Goal: Transaction & Acquisition: Book appointment/travel/reservation

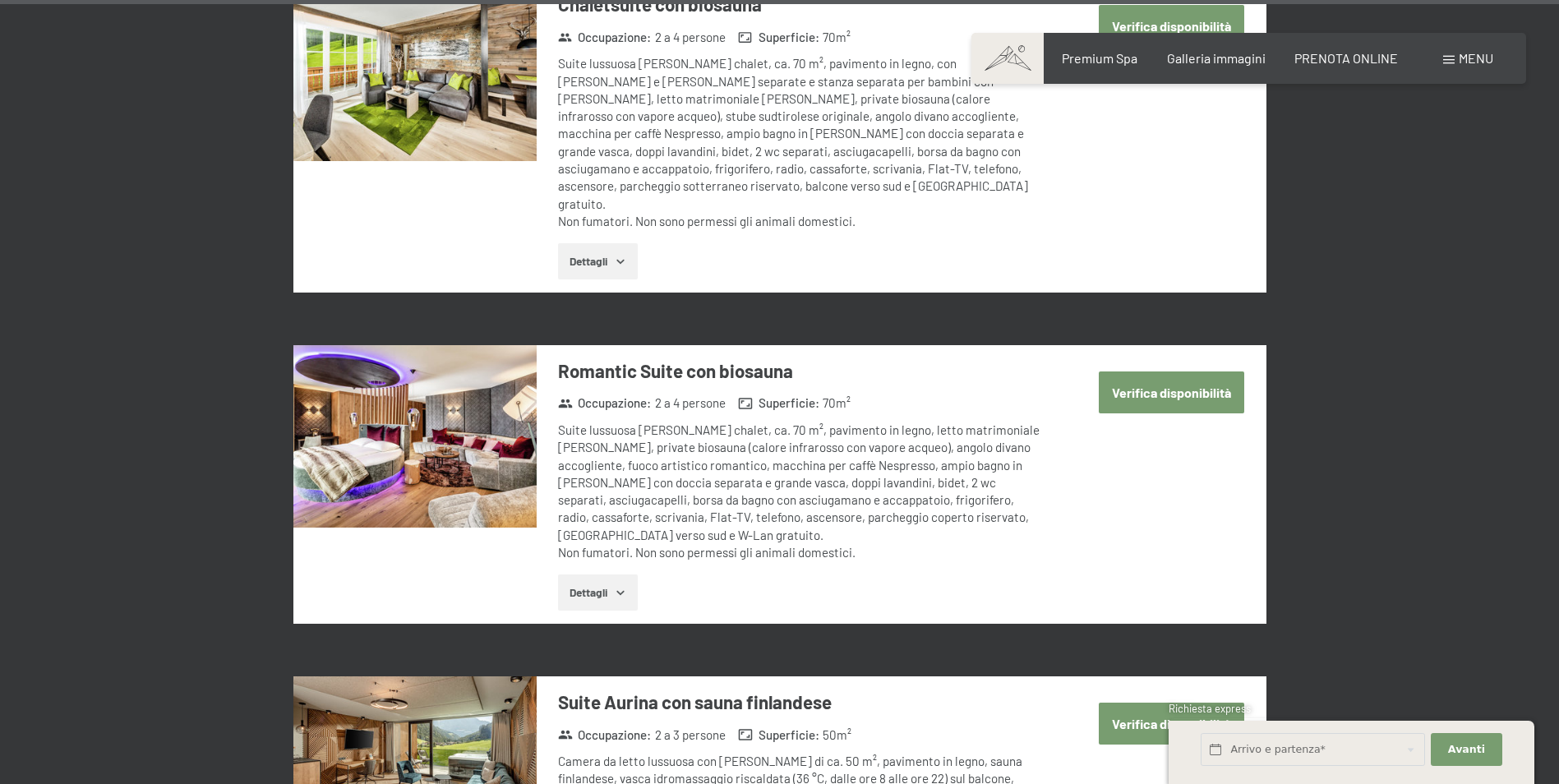
scroll to position [5648, 0]
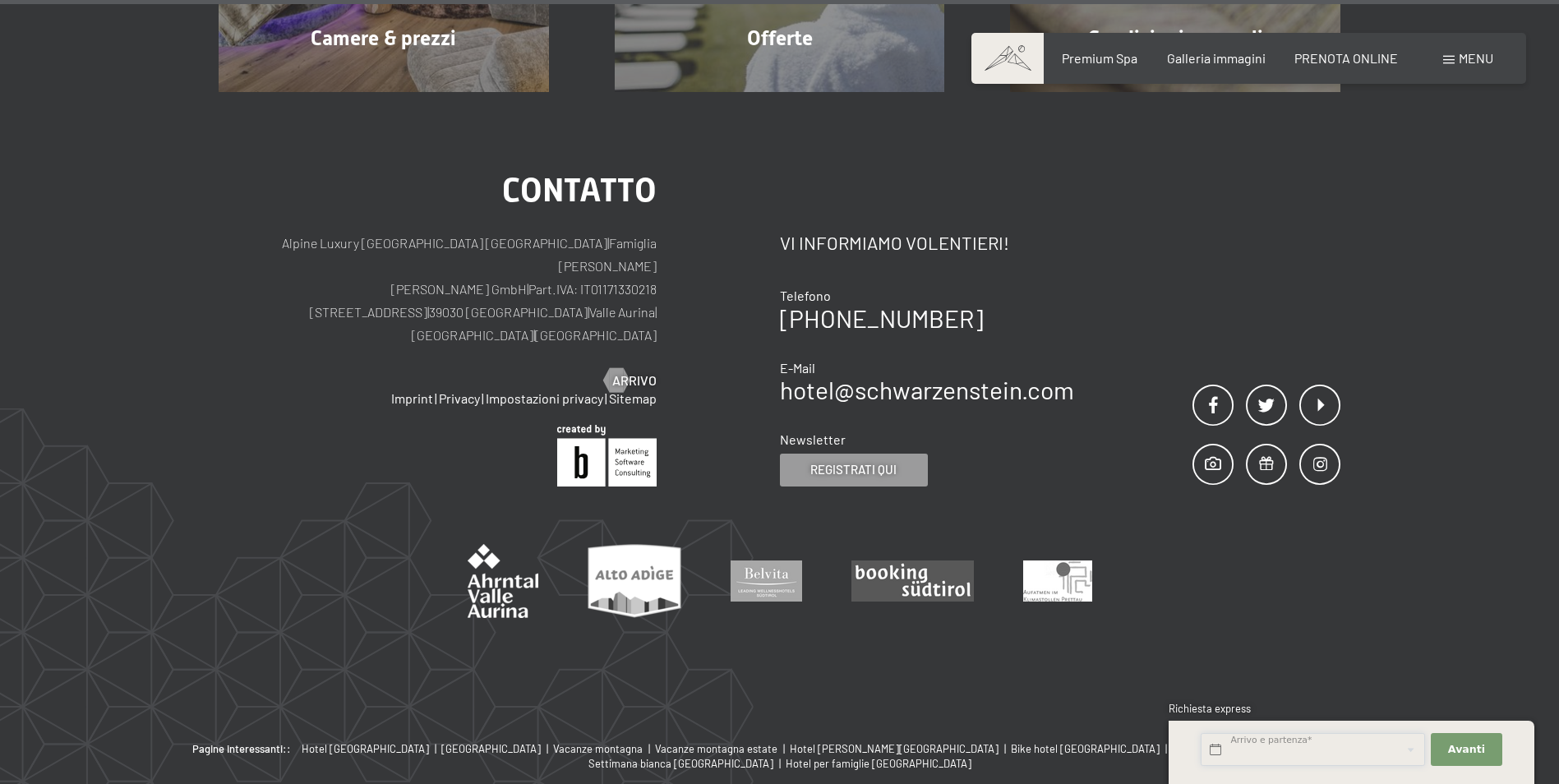
click at [1268, 740] on input "text" at bounding box center [1312, 749] width 224 height 34
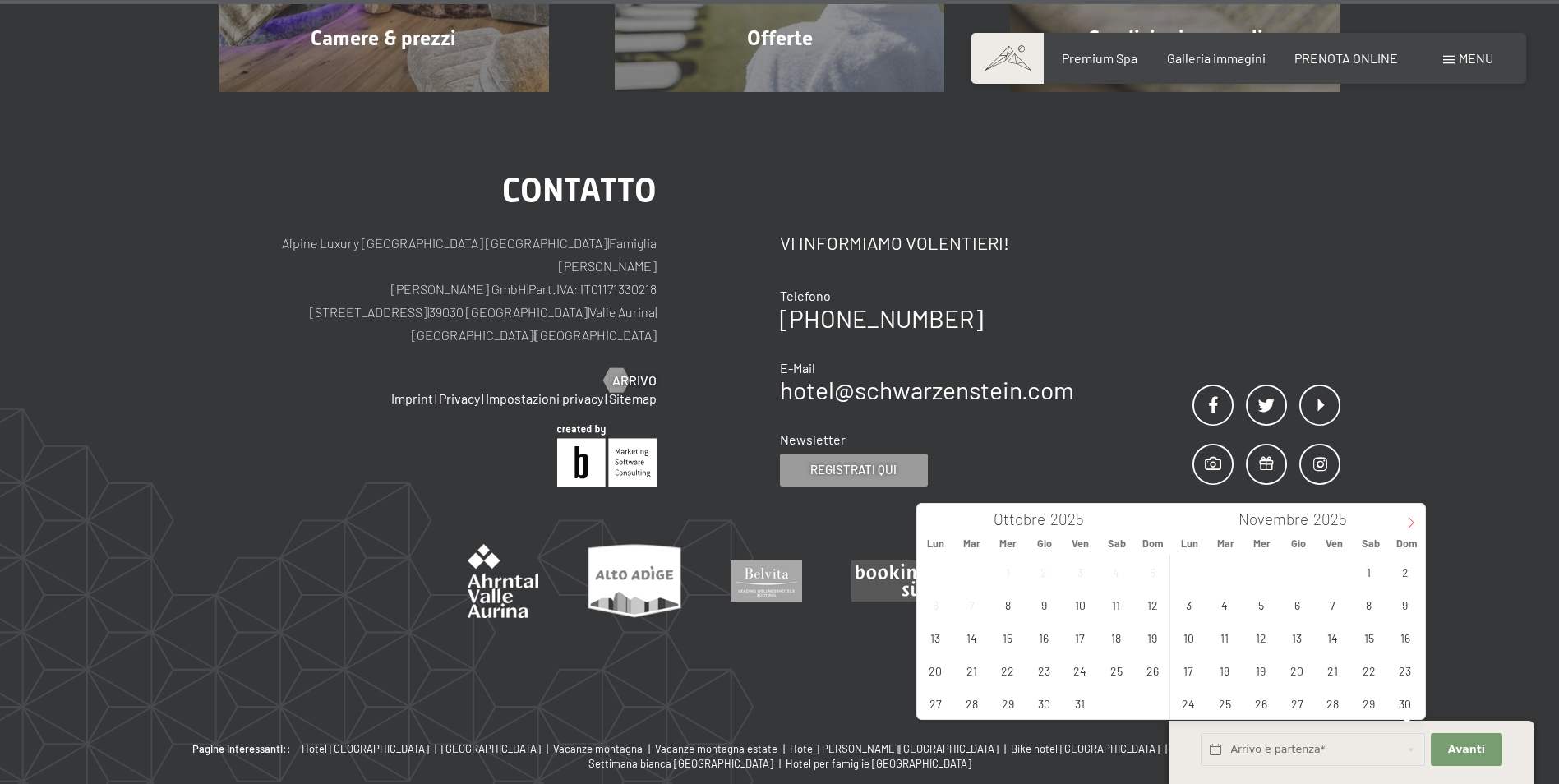
click at [1416, 517] on icon at bounding box center [1411, 523] width 12 height 12
type input "2026"
click at [1311, 575] on span "1" at bounding box center [1297, 571] width 32 height 32
click at [1221, 616] on span "6" at bounding box center [1224, 604] width 32 height 32
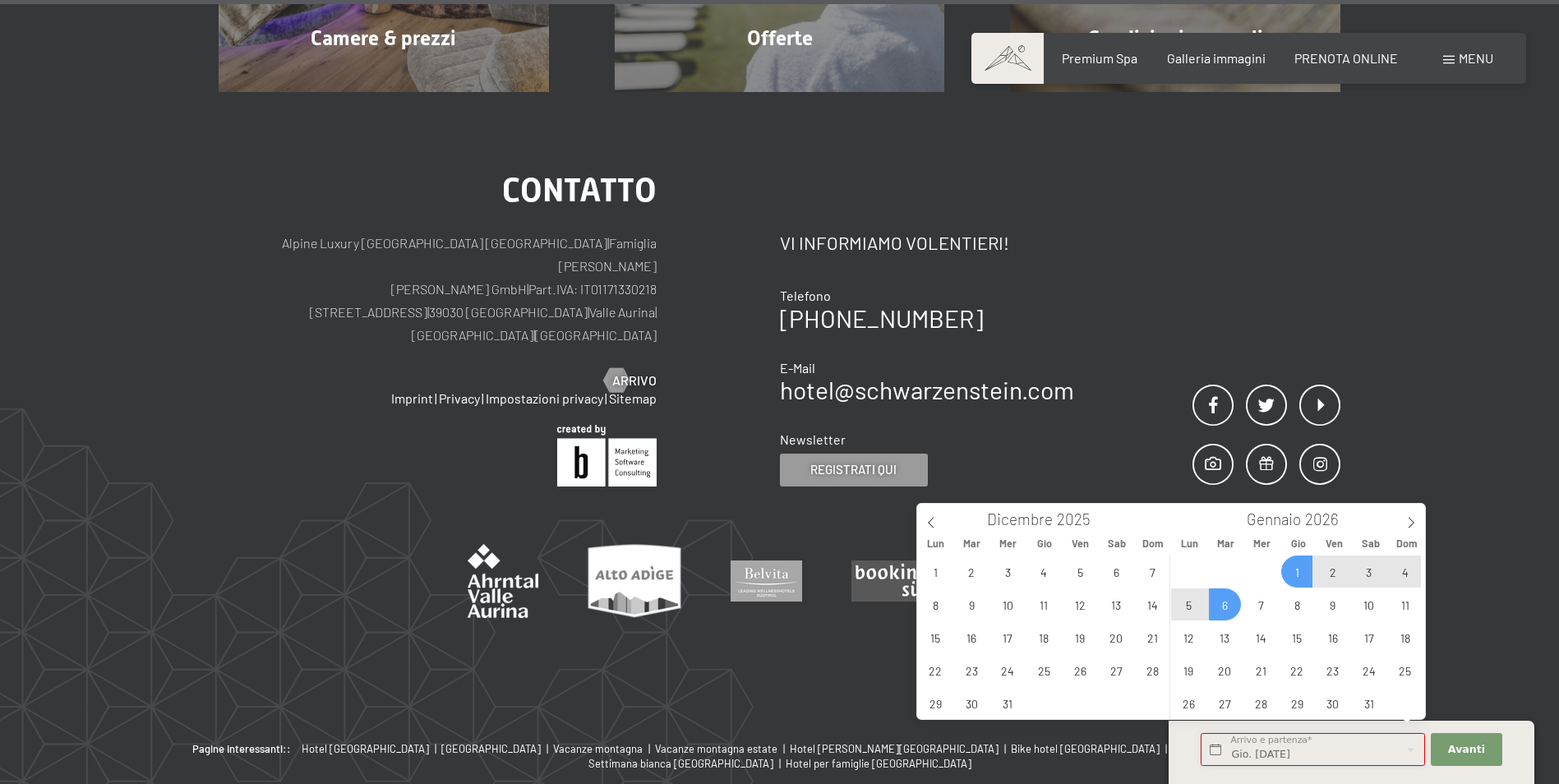
type input "Gio. 01/01/2026 - Mar. 06/01/2026"
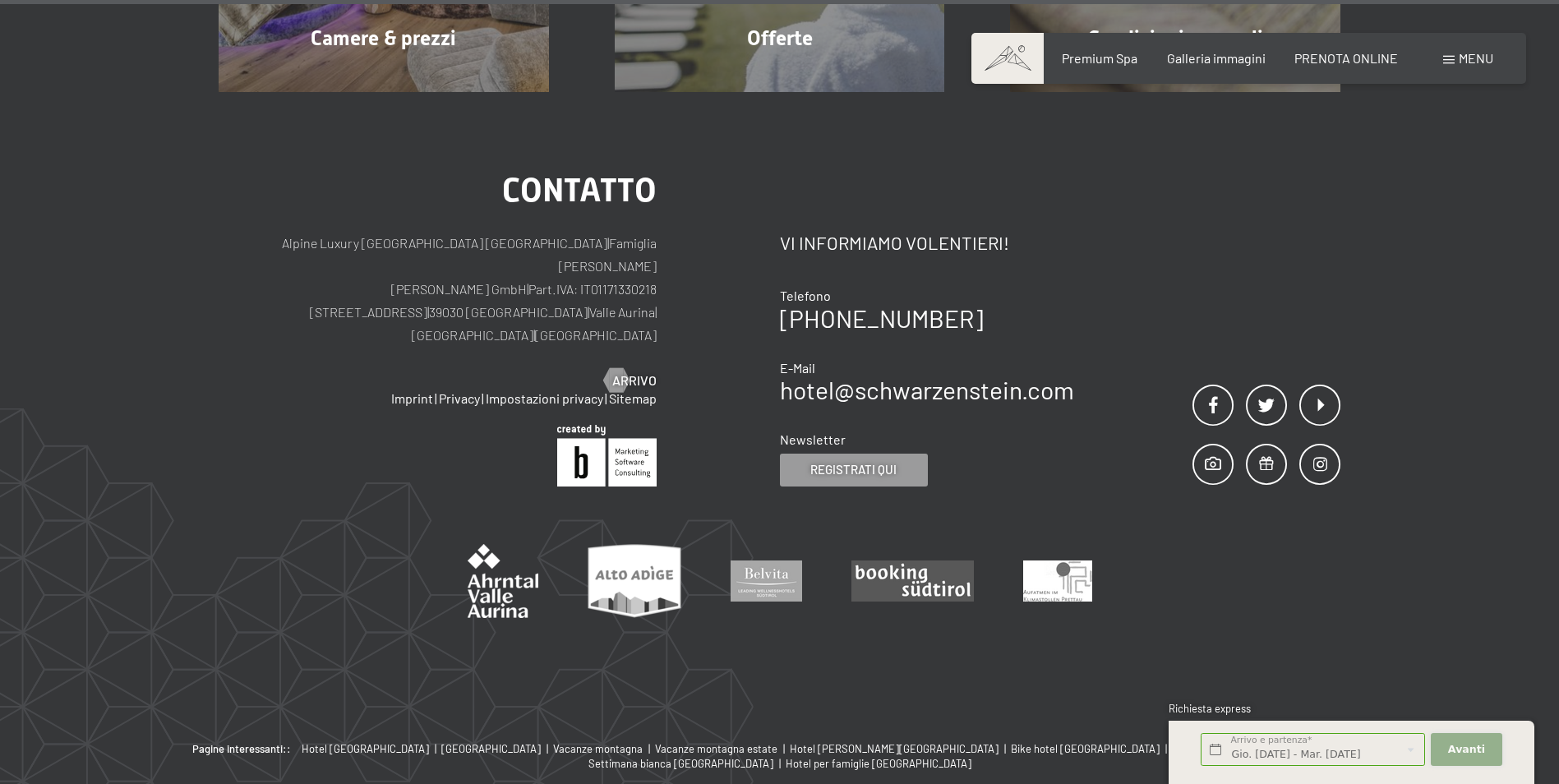
click at [1477, 743] on span "Avanti" at bounding box center [1466, 749] width 37 height 15
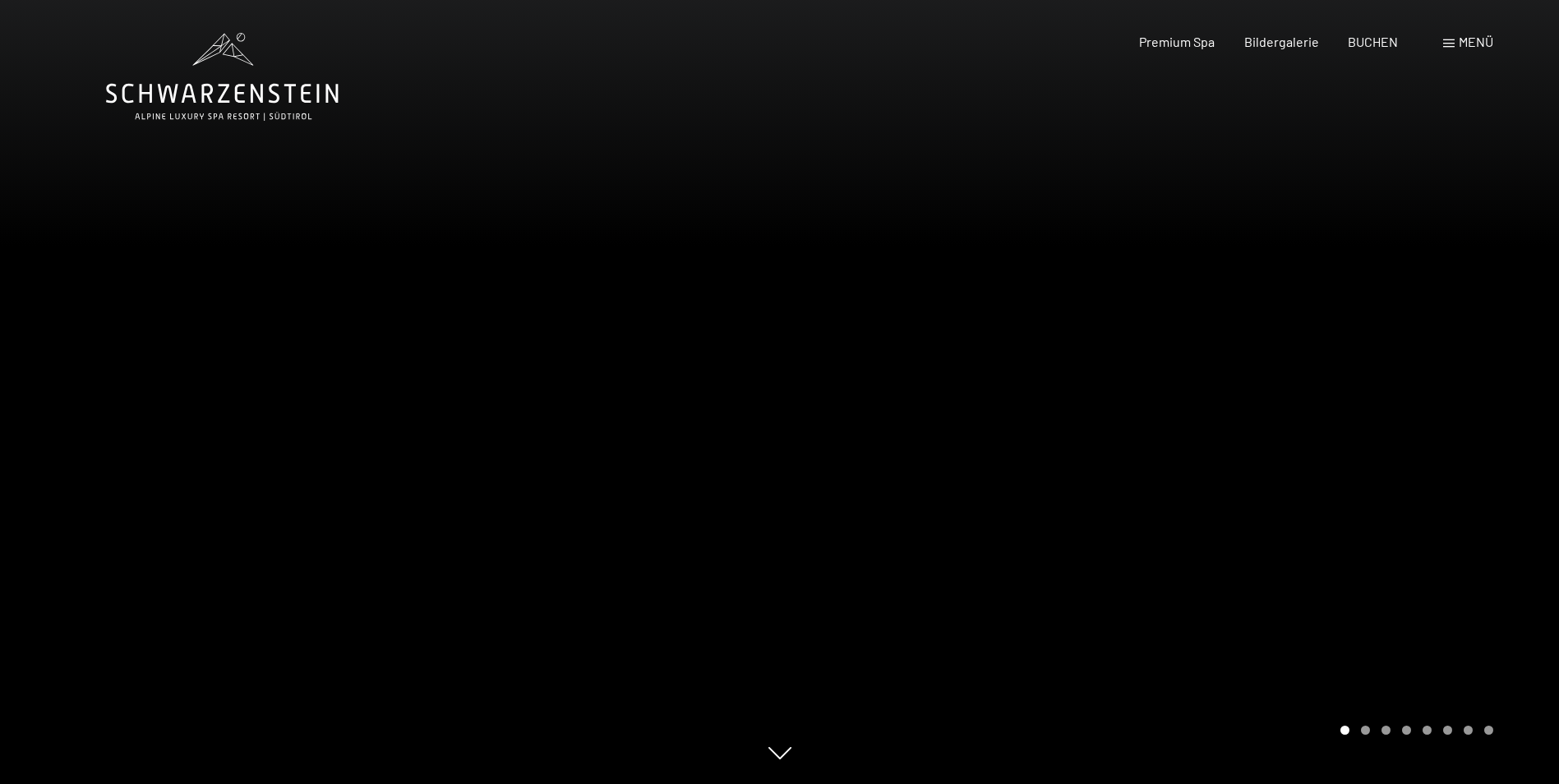
click at [1453, 41] on span at bounding box center [1449, 44] width 12 height 8
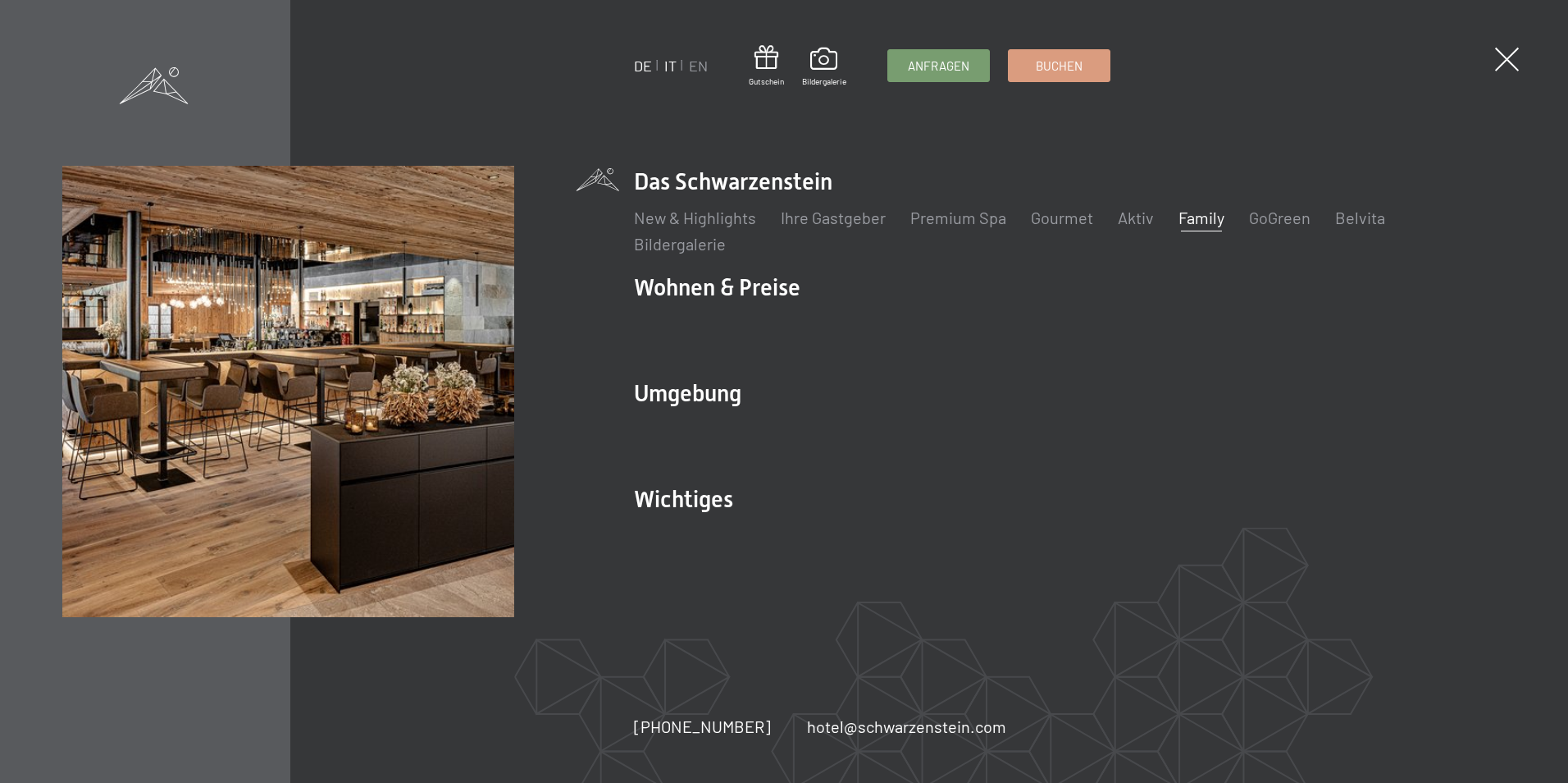
click at [671, 62] on link "IT" at bounding box center [671, 65] width 13 height 18
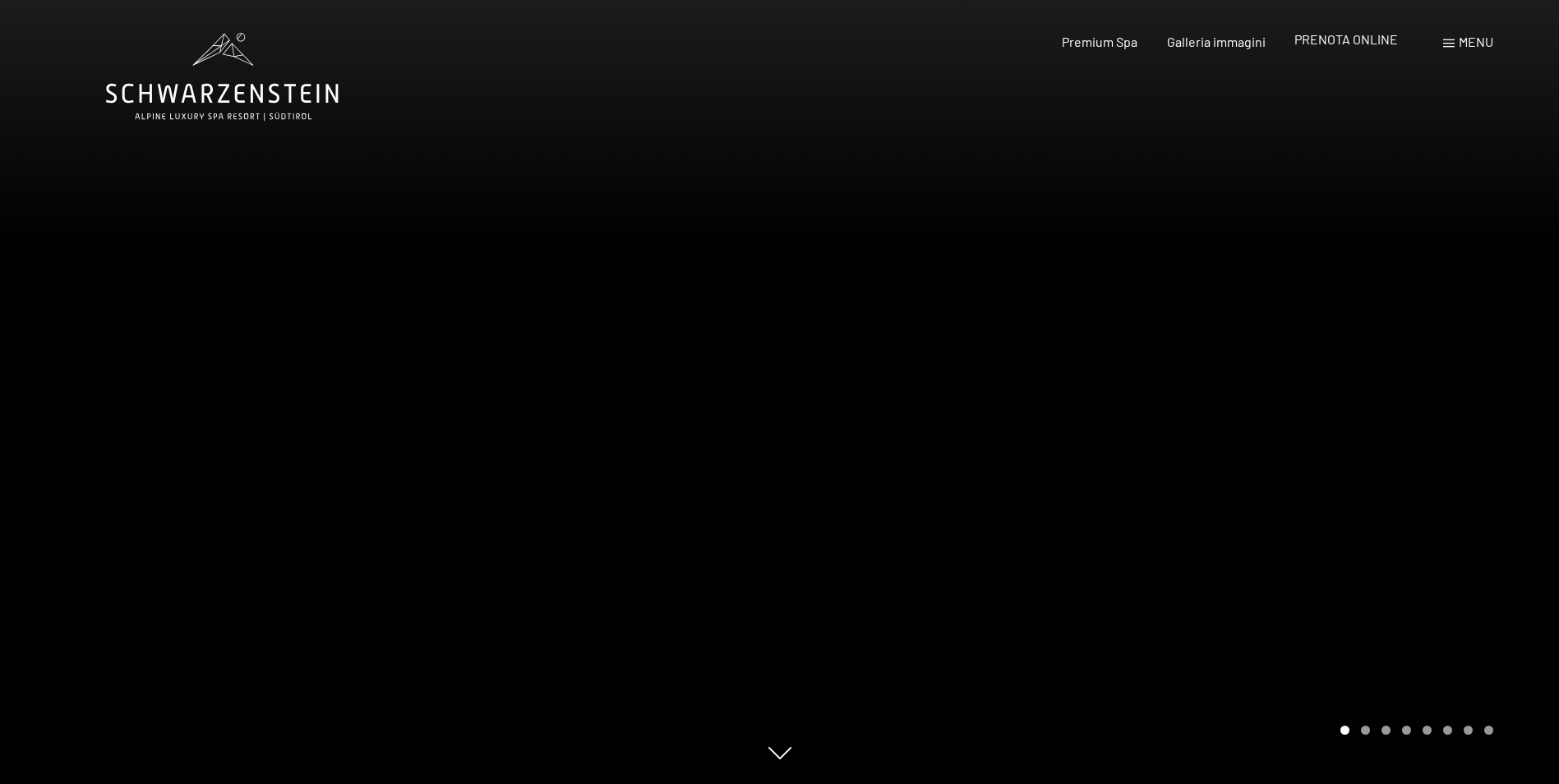
click at [1333, 43] on span "PRENOTA ONLINE" at bounding box center [1346, 39] width 104 height 15
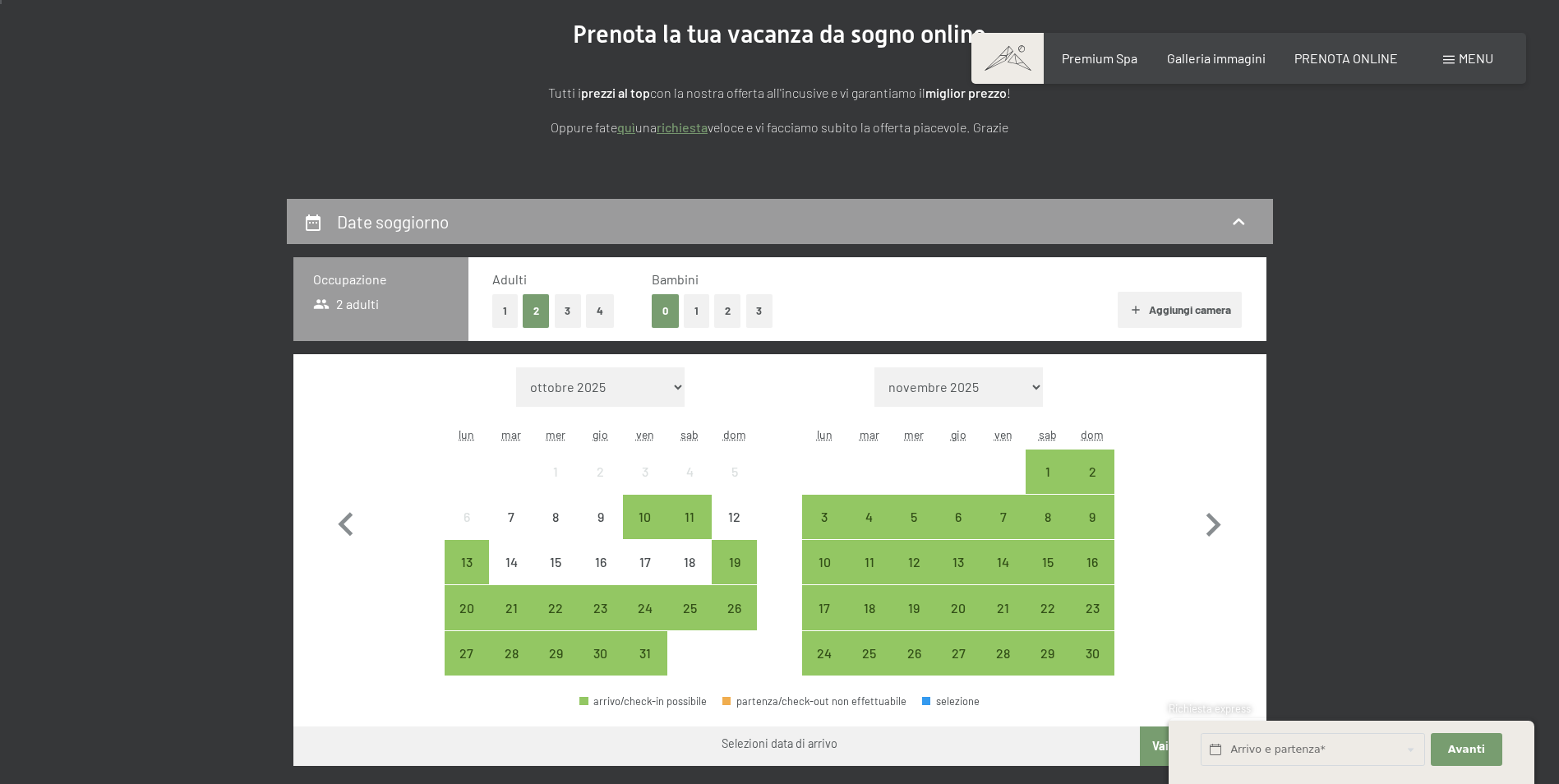
scroll to position [411, 0]
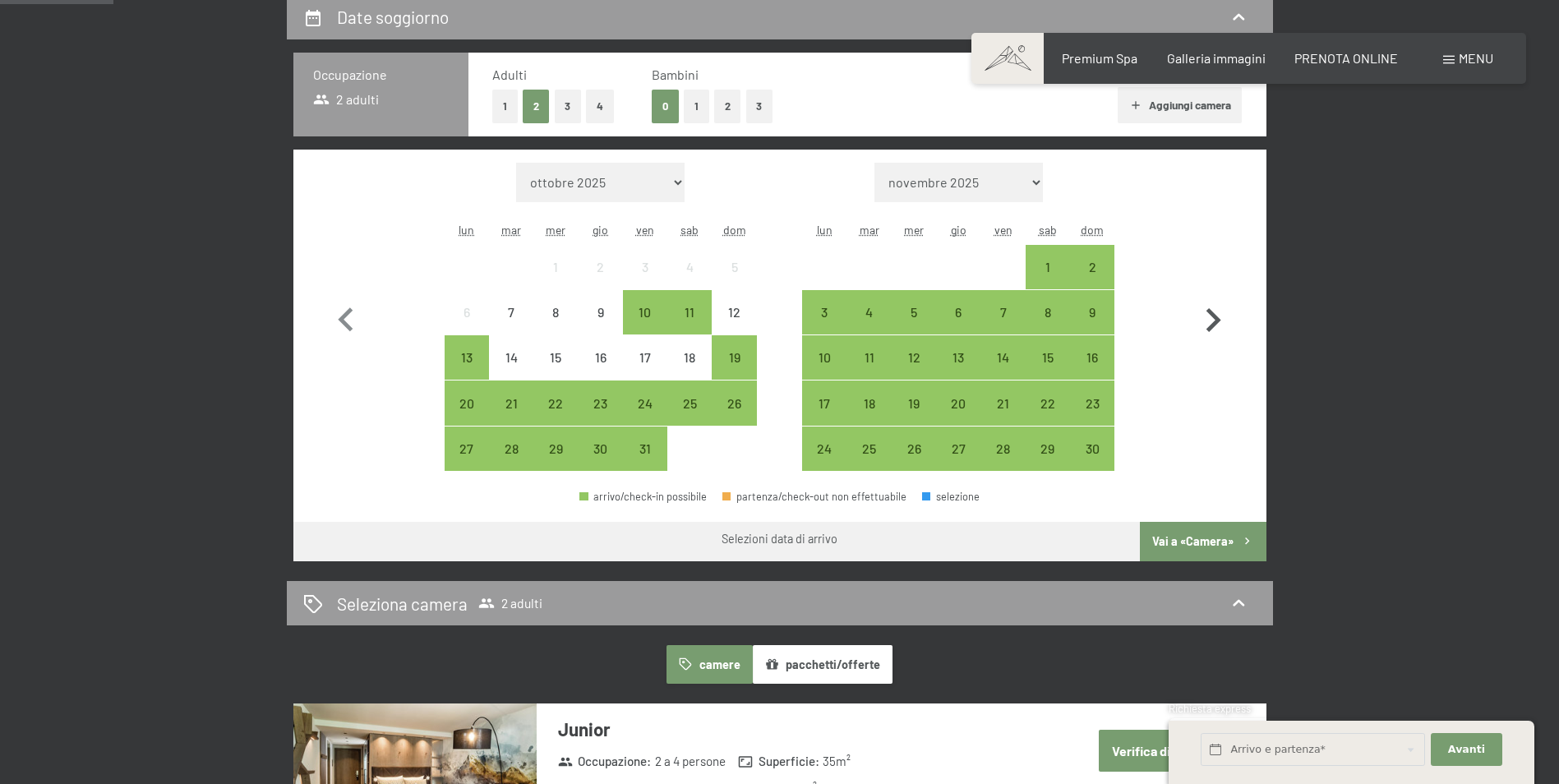
click at [1209, 309] on icon "button" at bounding box center [1213, 320] width 47 height 47
select select "[DATE]"
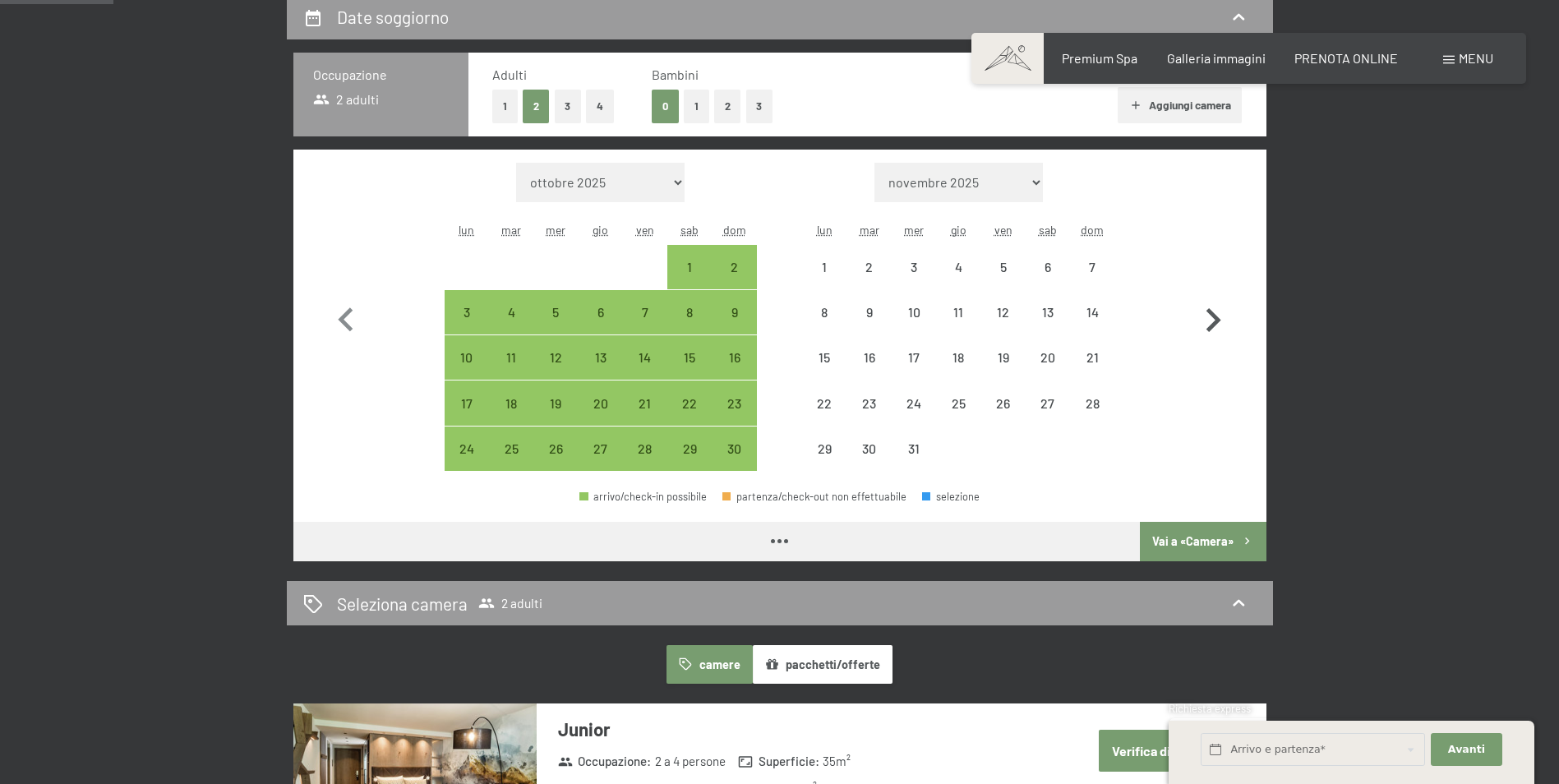
click at [1209, 311] on icon "button" at bounding box center [1213, 320] width 15 height 24
select select "[DATE]"
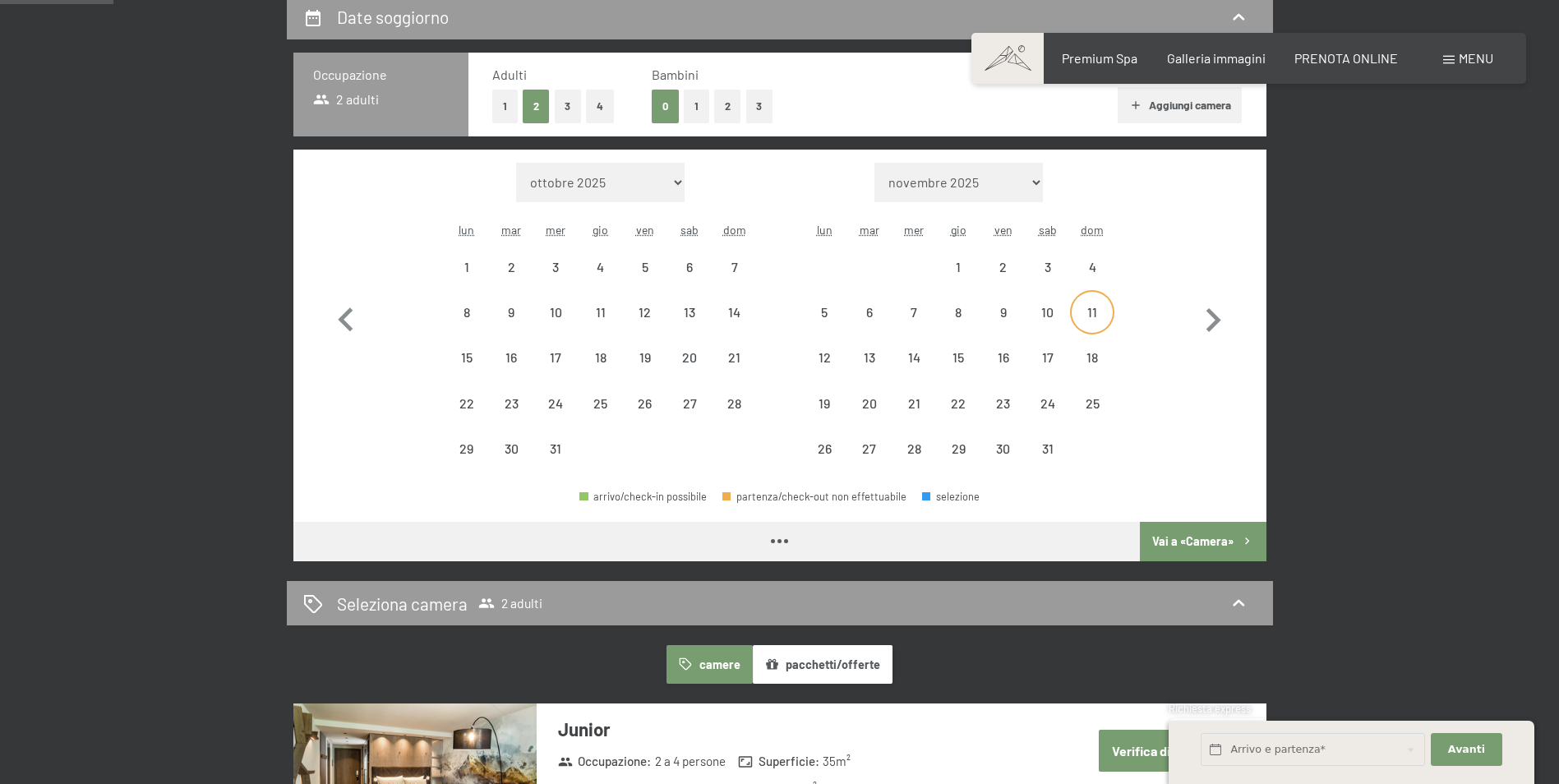
select select "[DATE]"
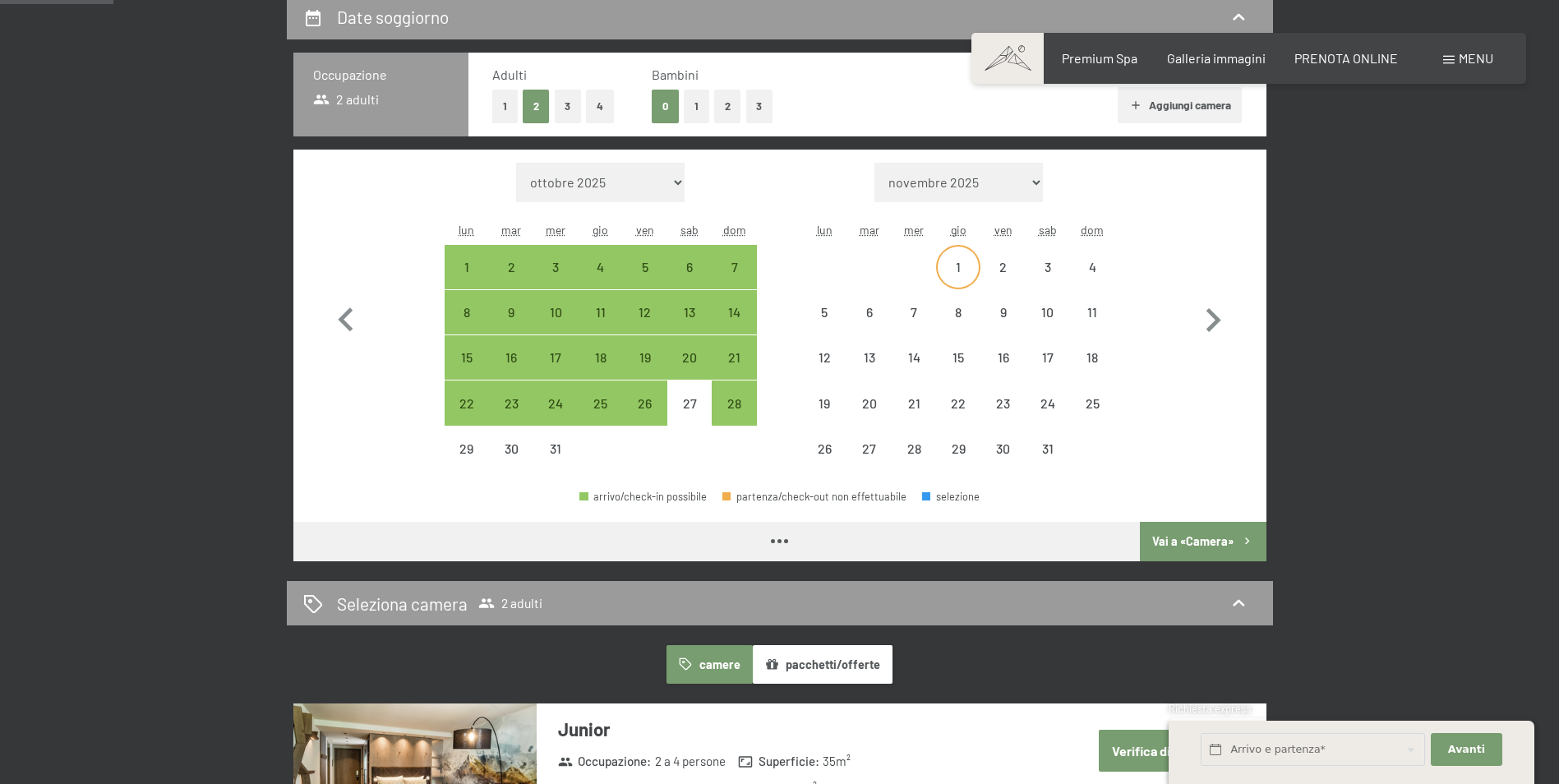
select select "[DATE]"
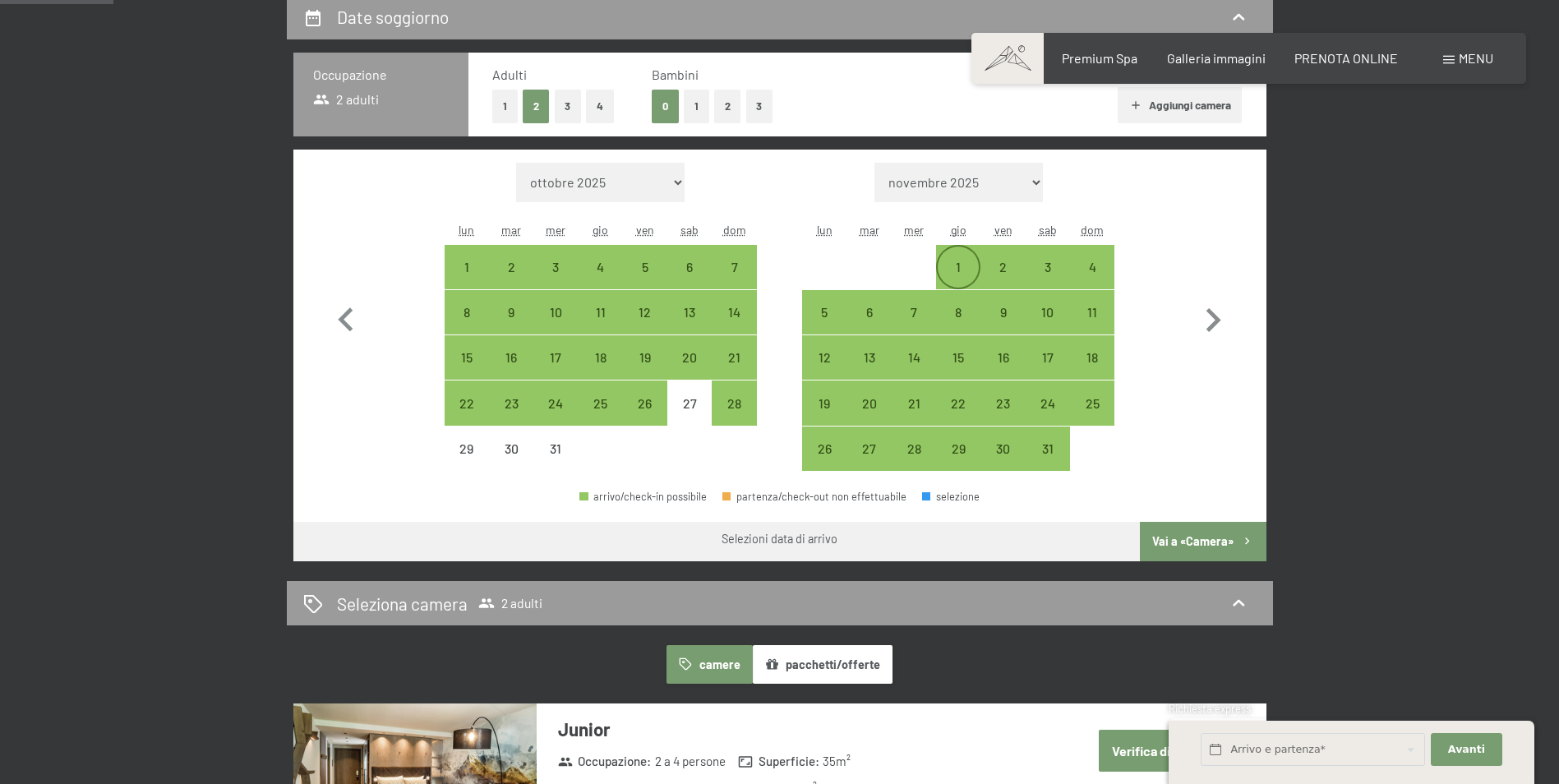
click at [973, 264] on div "1" at bounding box center [957, 280] width 41 height 41
select select "[DATE]"
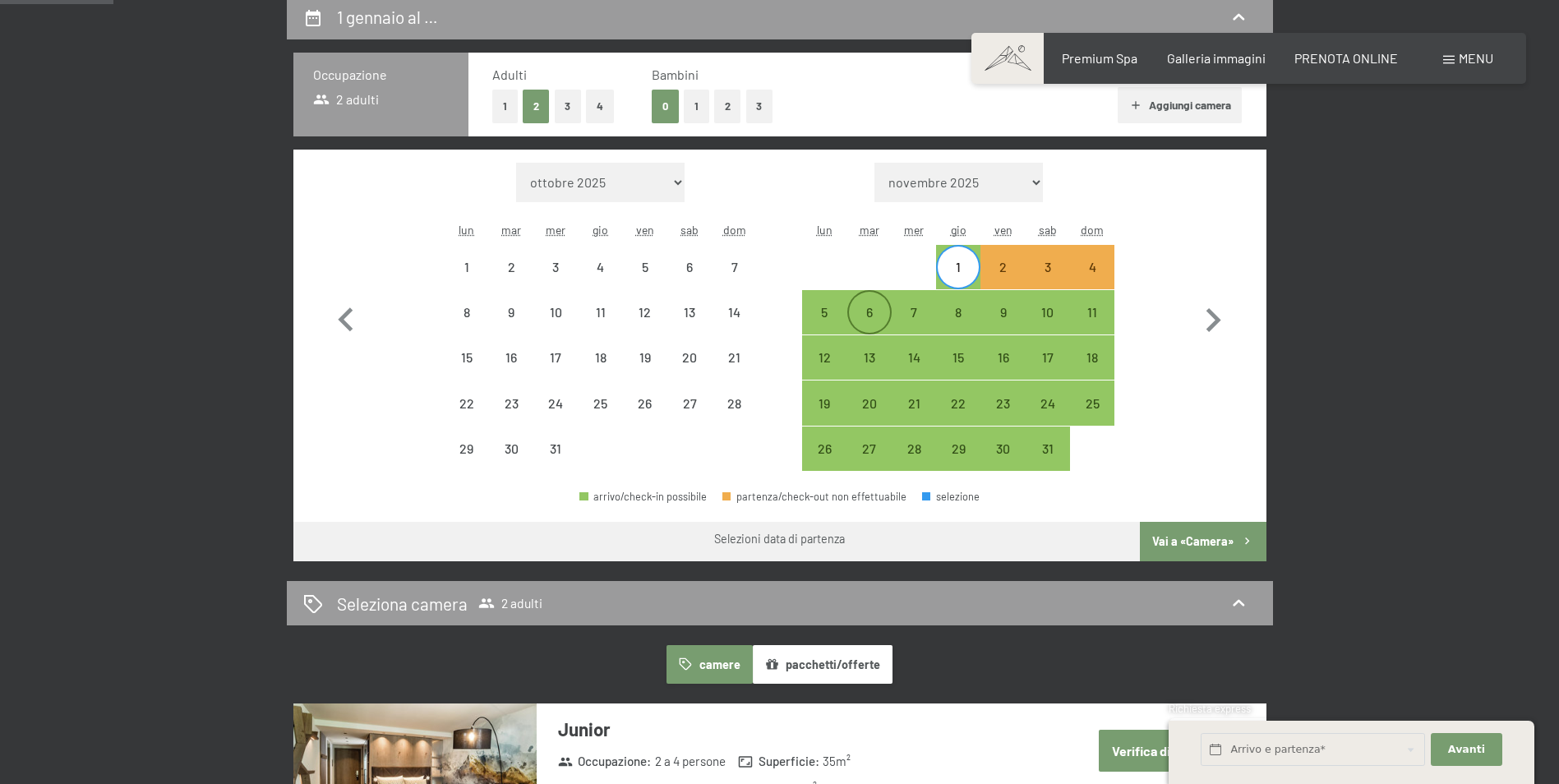
click at [872, 313] on div "6" at bounding box center [869, 326] width 41 height 41
select select "[DATE]"
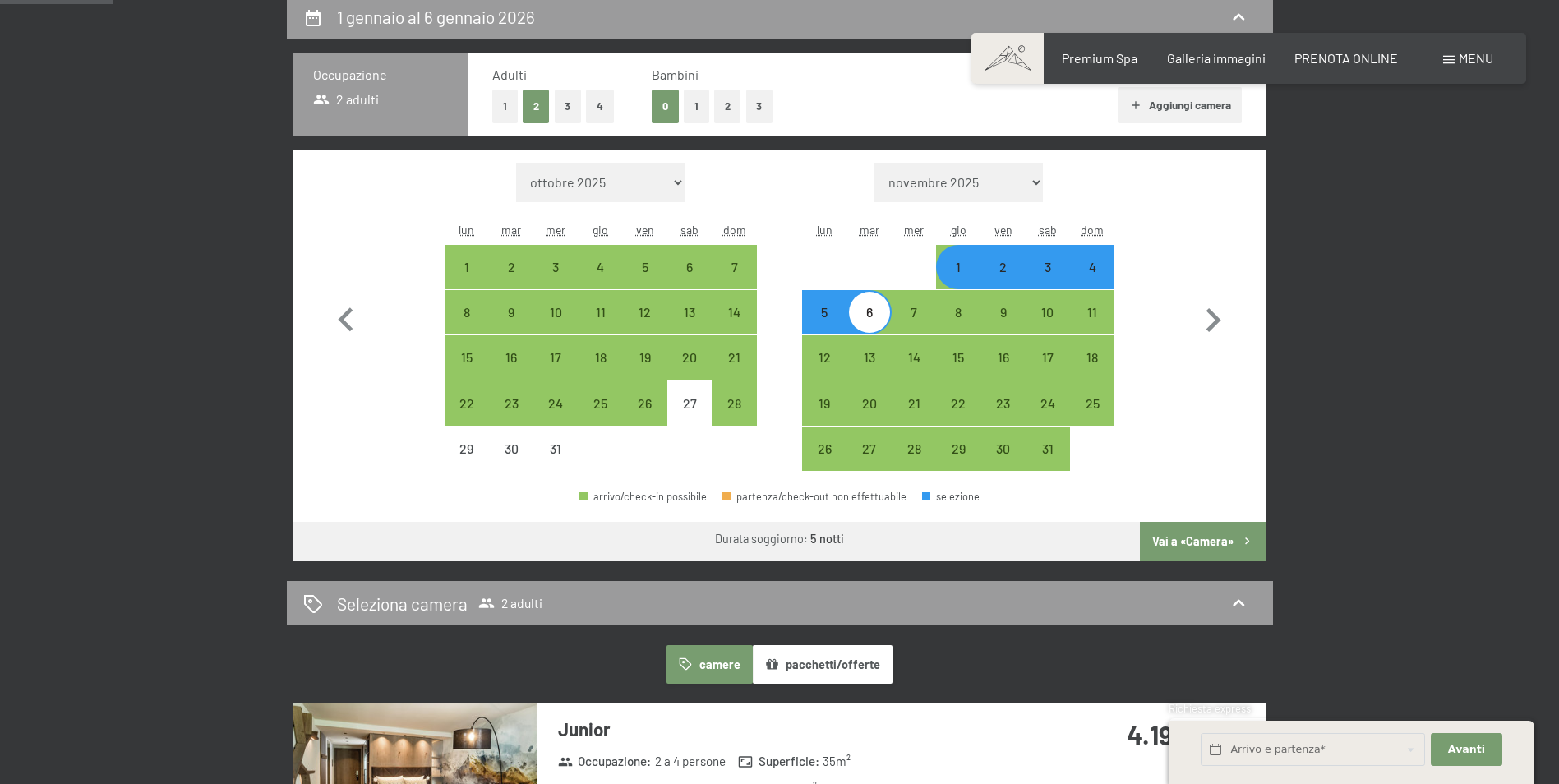
click at [1205, 535] on button "Vai a «Camera»" at bounding box center [1202, 541] width 126 height 40
select select "[DATE]"
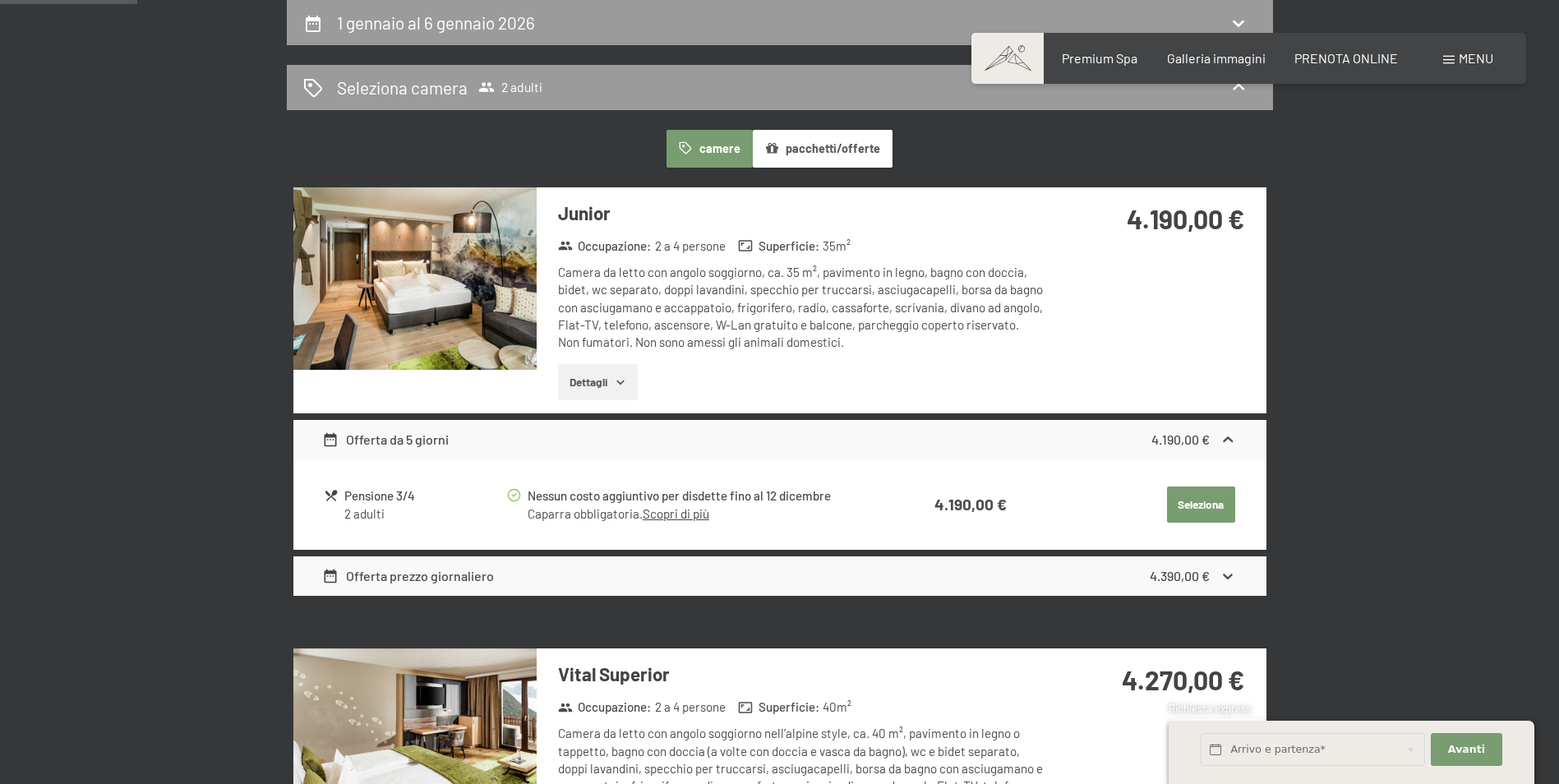
scroll to position [241, 0]
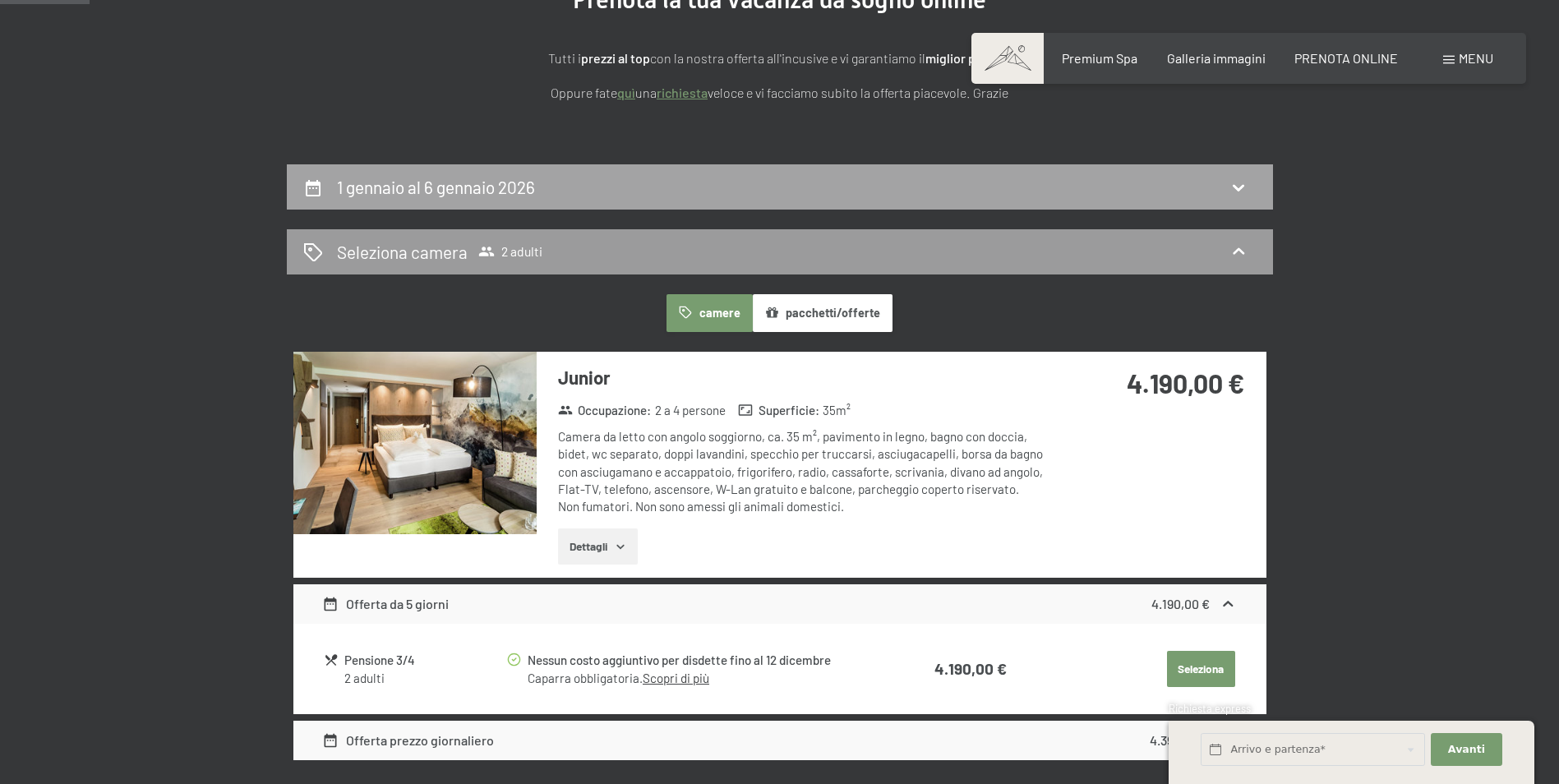
click at [1235, 192] on icon at bounding box center [1238, 187] width 19 height 19
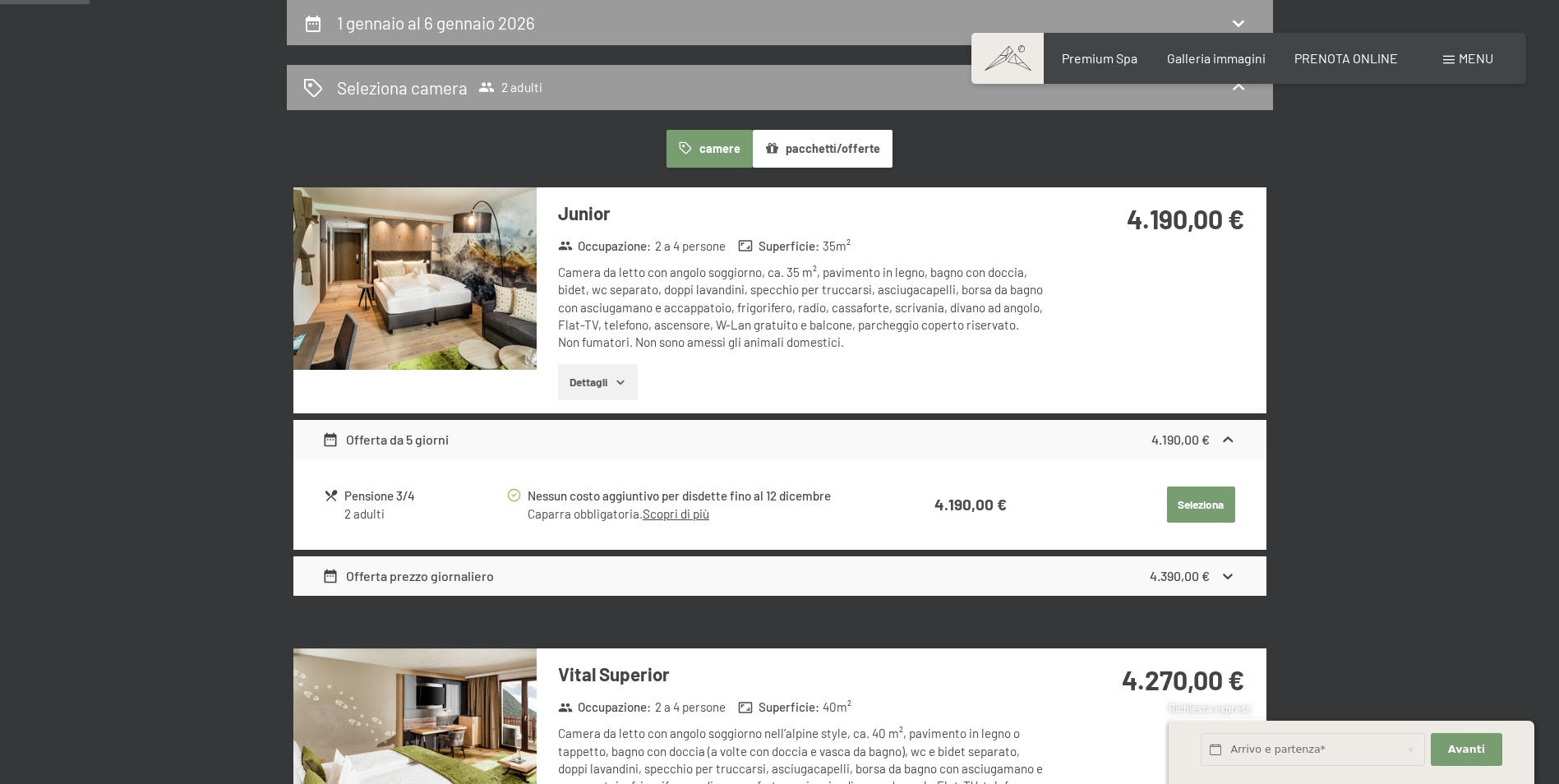
select select "[DATE]"
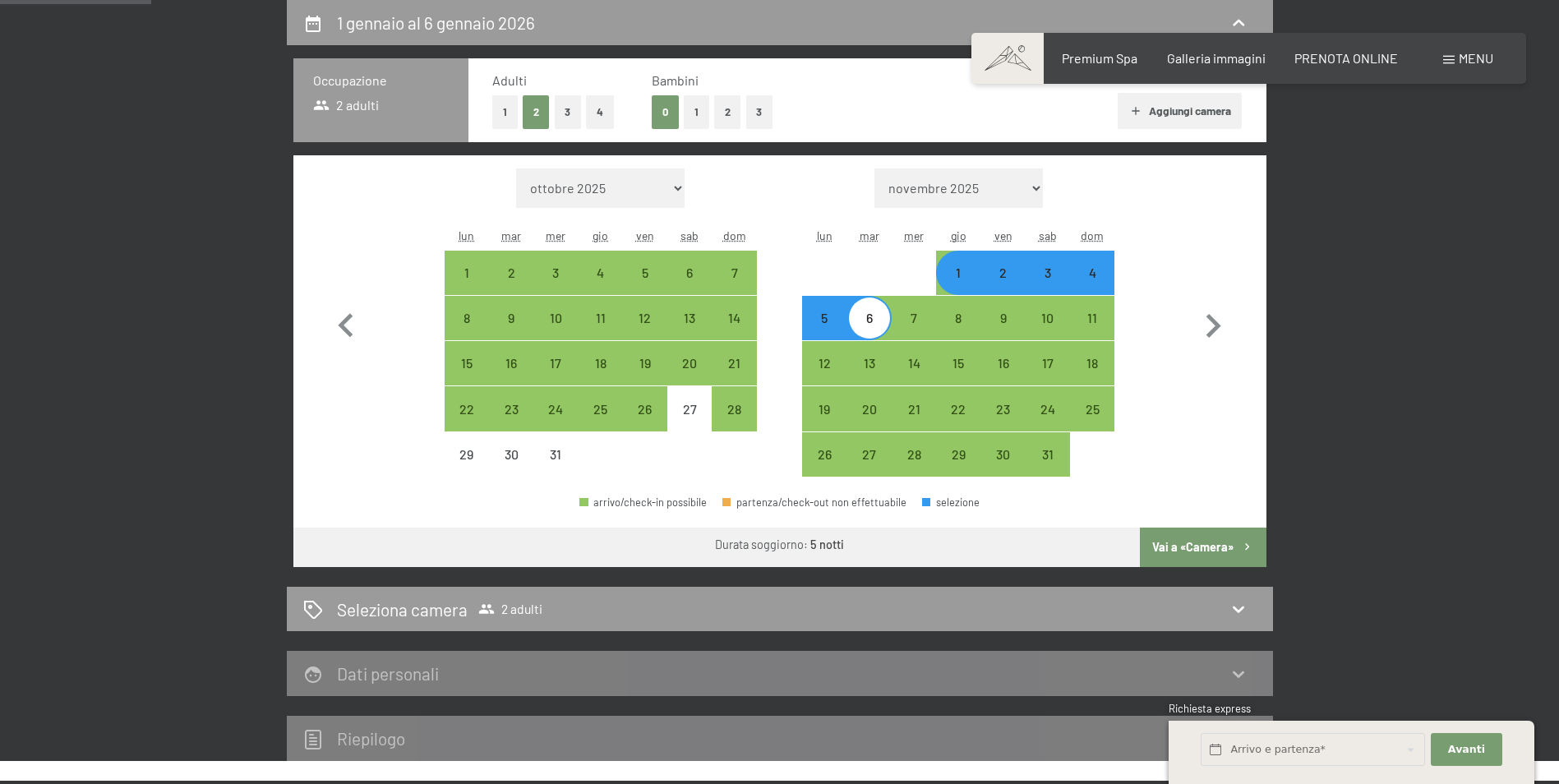
click at [732, 115] on button "2" at bounding box center [728, 112] width 27 height 34
select select "[DATE]"
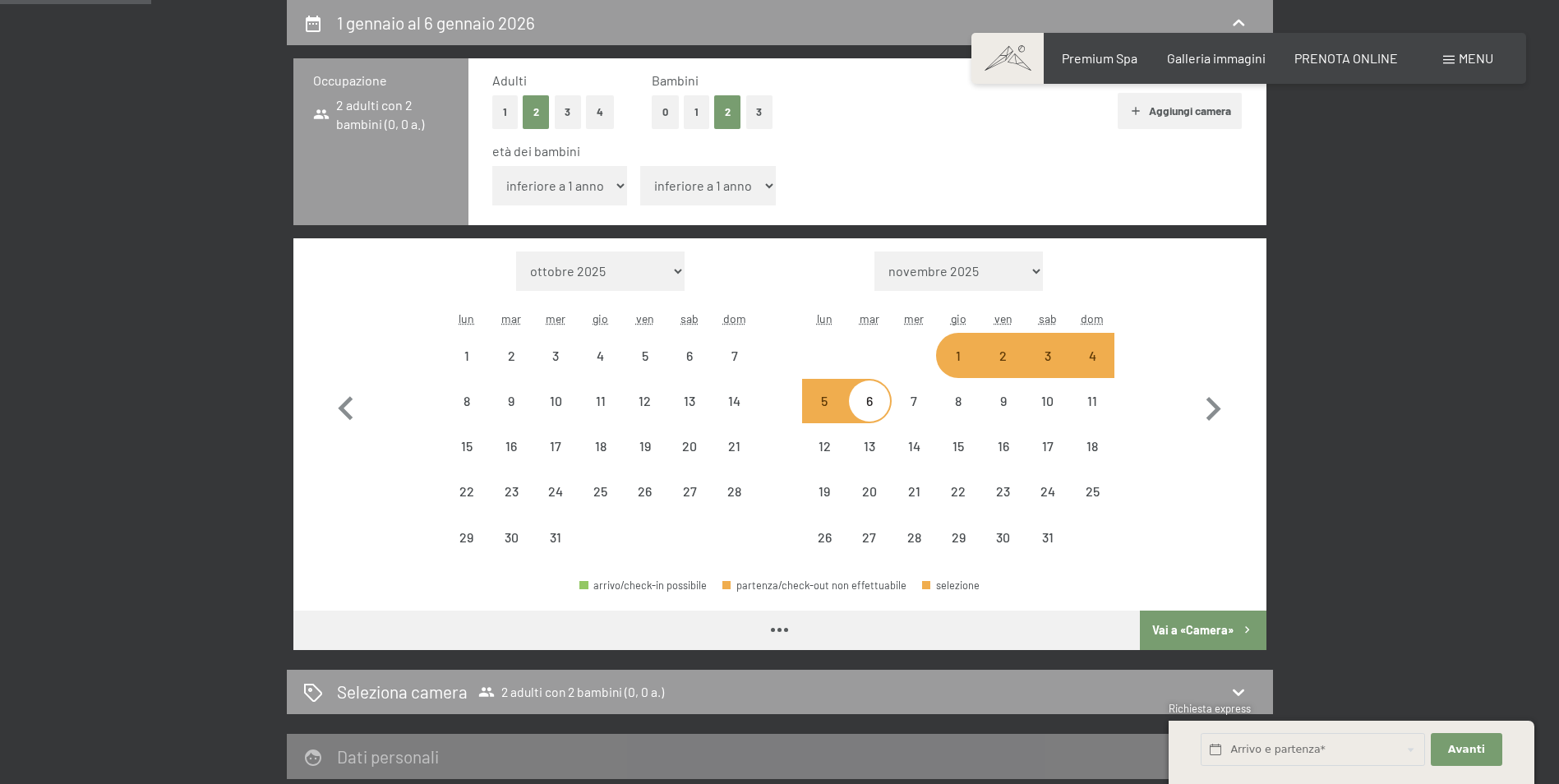
click at [610, 188] on select "inferiore a 1 anno 1 anno 2 anni 3 anni 4 anni 5 anni 6 anni 7 anni 8 anni 9 an…" at bounding box center [559, 185] width 135 height 40
select select "[DATE]"
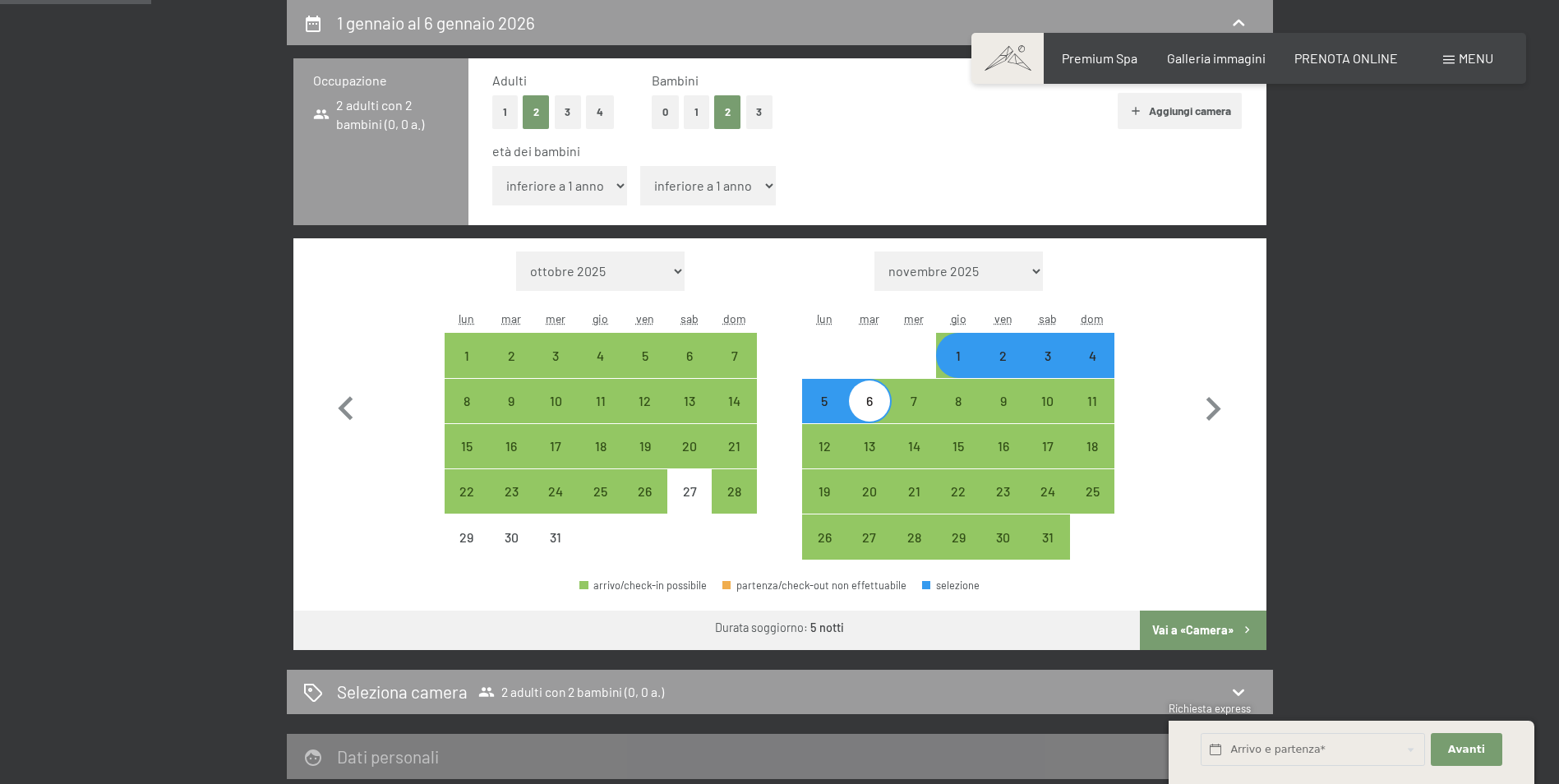
select select "8"
click at [492, 166] on select "inferiore a 1 anno 1 anno 2 anni 3 anni 4 anni 5 anni 6 anni 7 anni 8 anni 9 an…" at bounding box center [559, 185] width 135 height 40
select select "[DATE]"
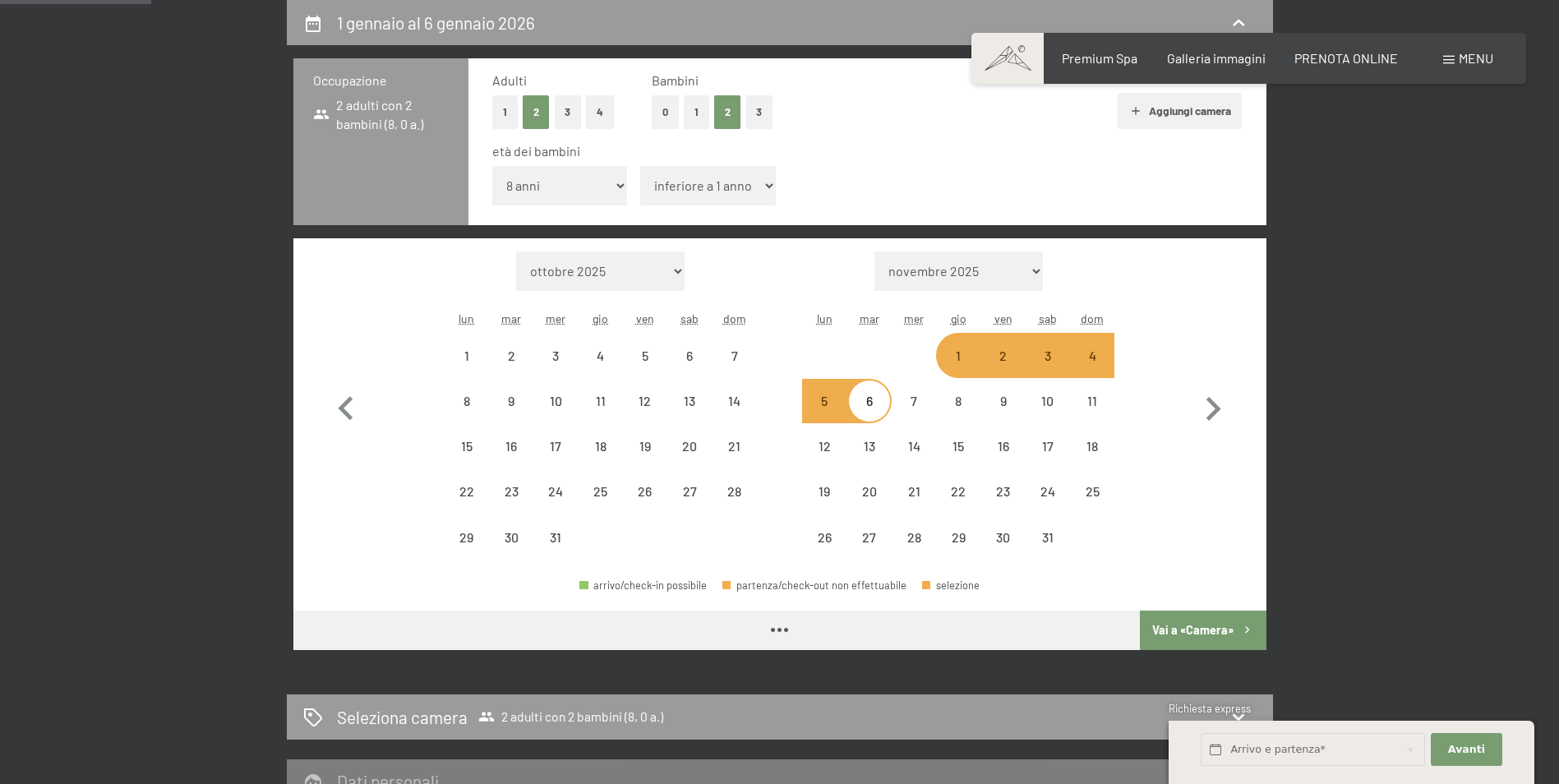
click at [706, 184] on select "inferiore a 1 anno 1 anno 2 anni 3 anni 4 anni 5 anni 6 anni 7 anni 8 anni 9 an…" at bounding box center [707, 185] width 135 height 40
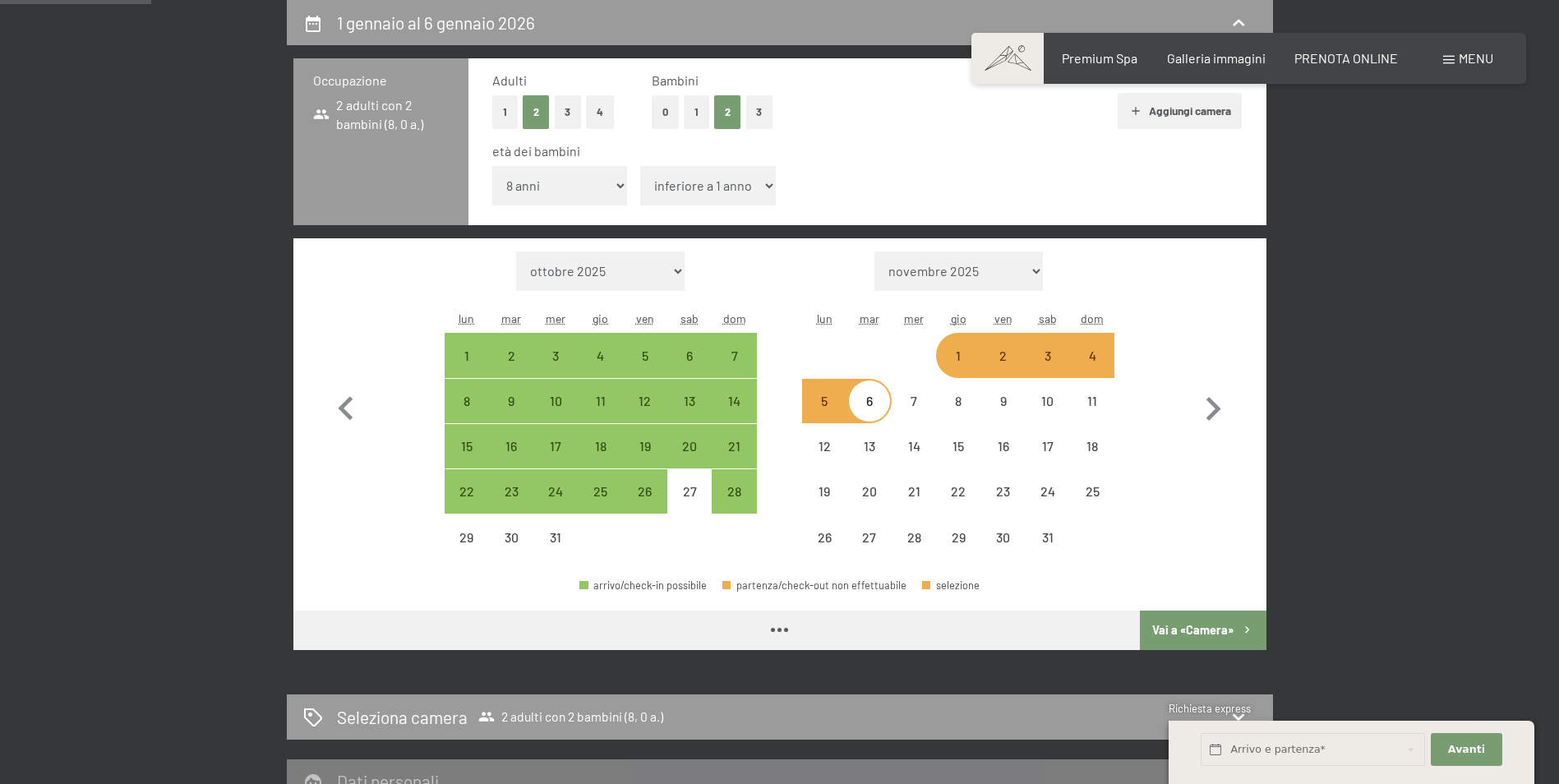
select select "[DATE]"
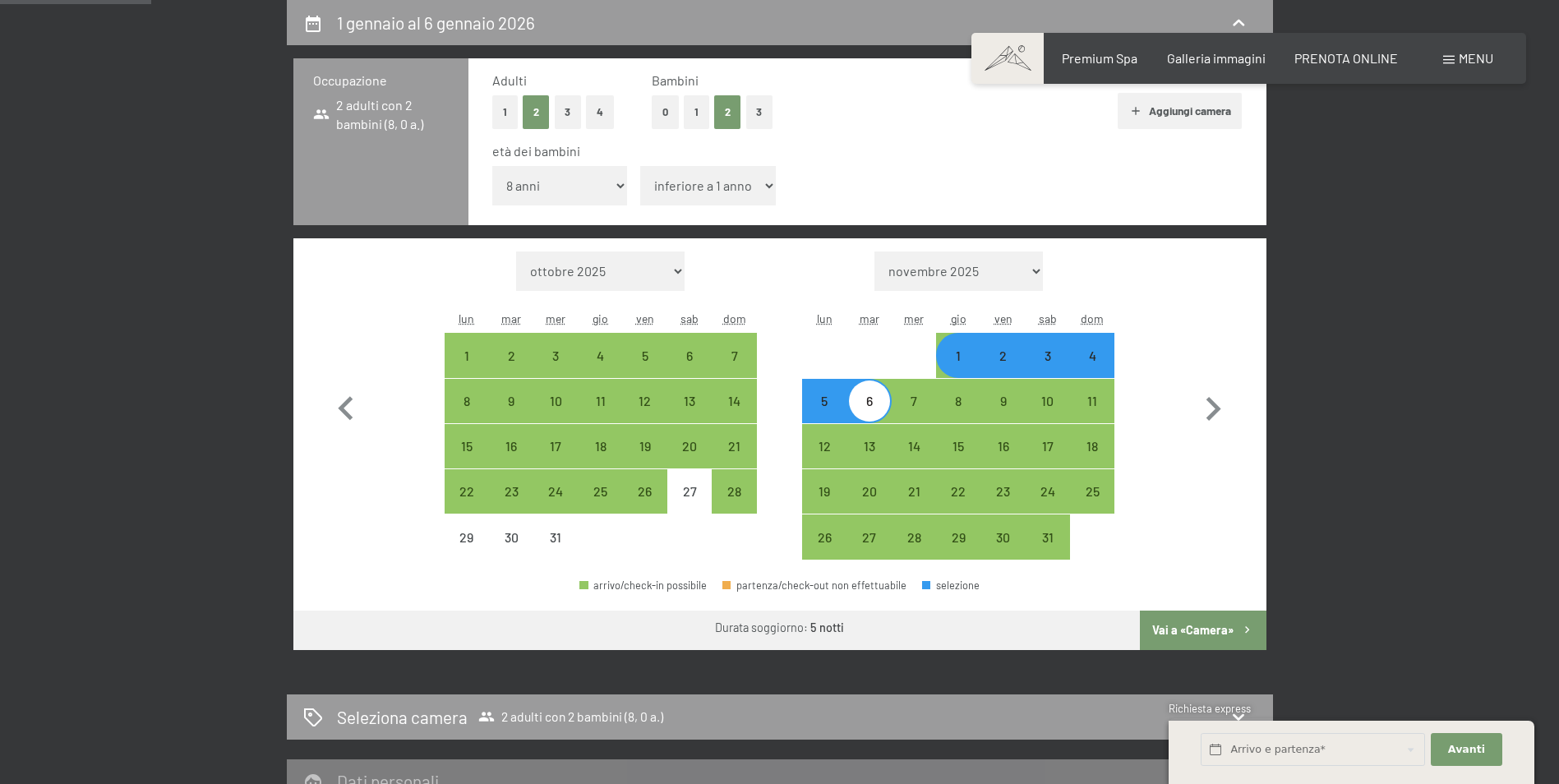
select select "4"
click at [640, 166] on select "inferiore a 1 anno 1 anno 2 anni 3 anni 4 anni 5 anni 6 anni 7 anni 8 anni 9 an…" at bounding box center [707, 185] width 135 height 40
select select "[DATE]"
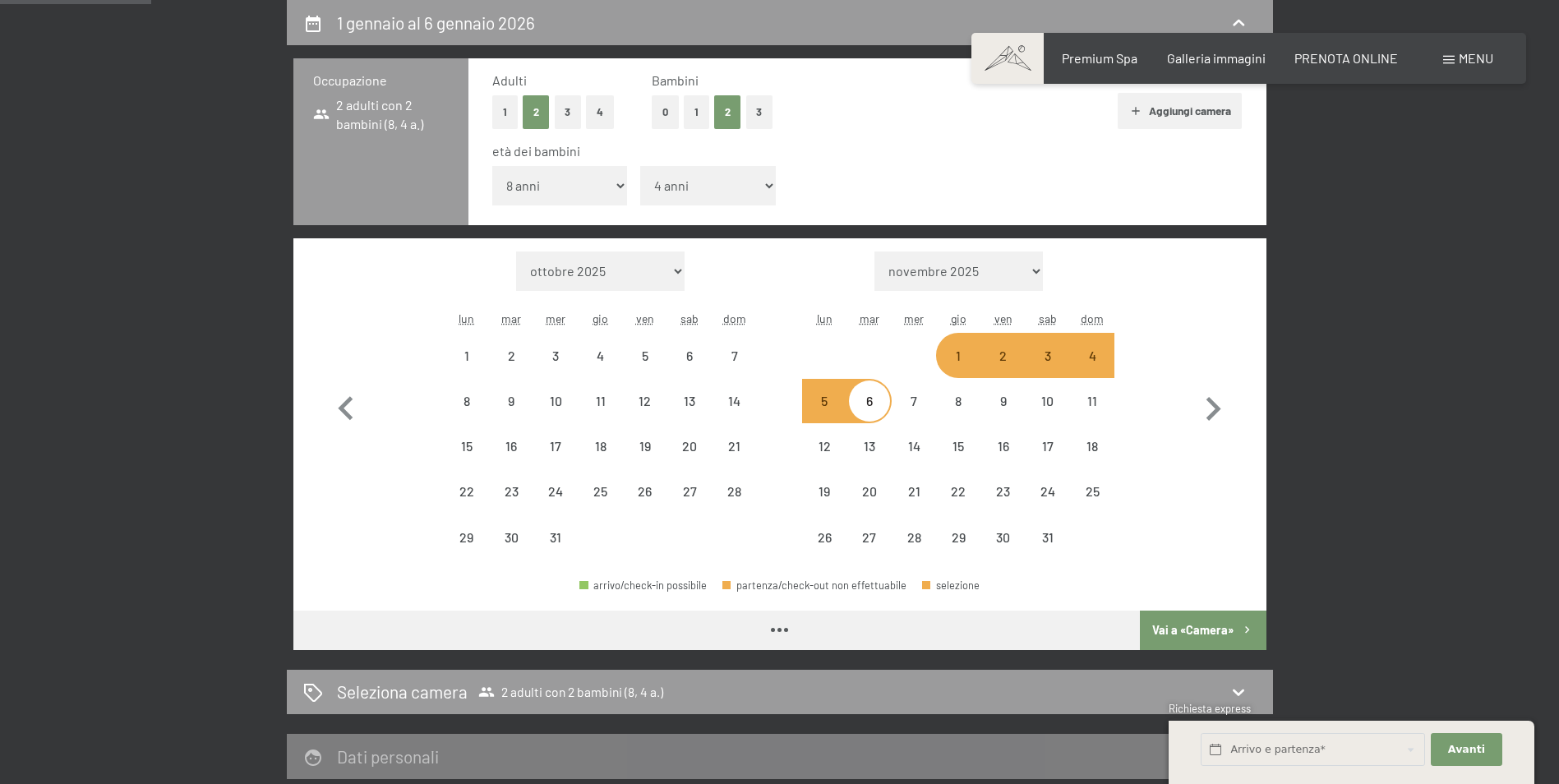
click at [1391, 366] on div "1 gennaio al 6 gennaio 2026 Occupazione 2 adulti con 2 bambini (8, 4 a.) Adulti…" at bounding box center [779, 422] width 1245 height 843
select select "[DATE]"
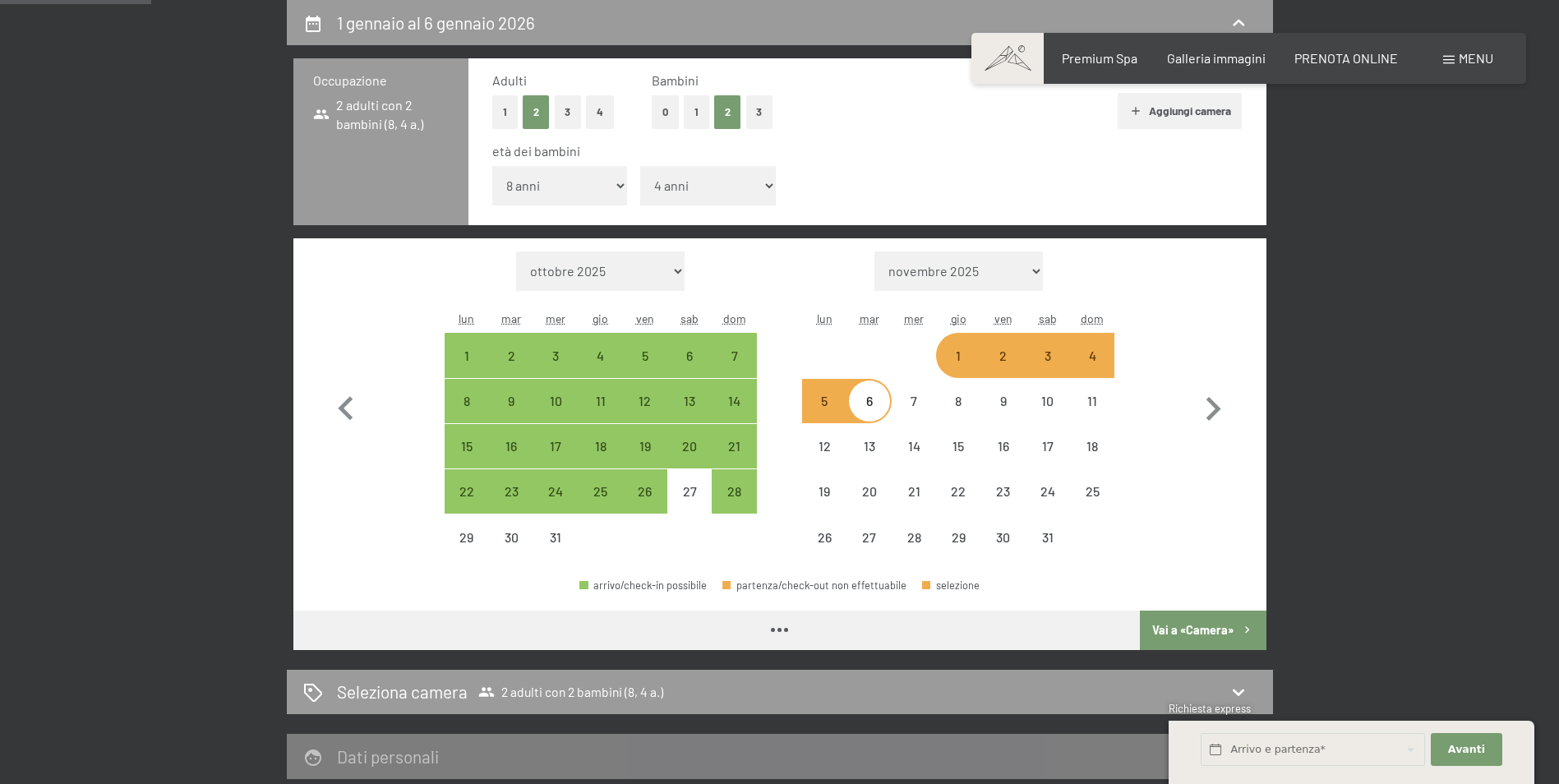
select select "[DATE]"
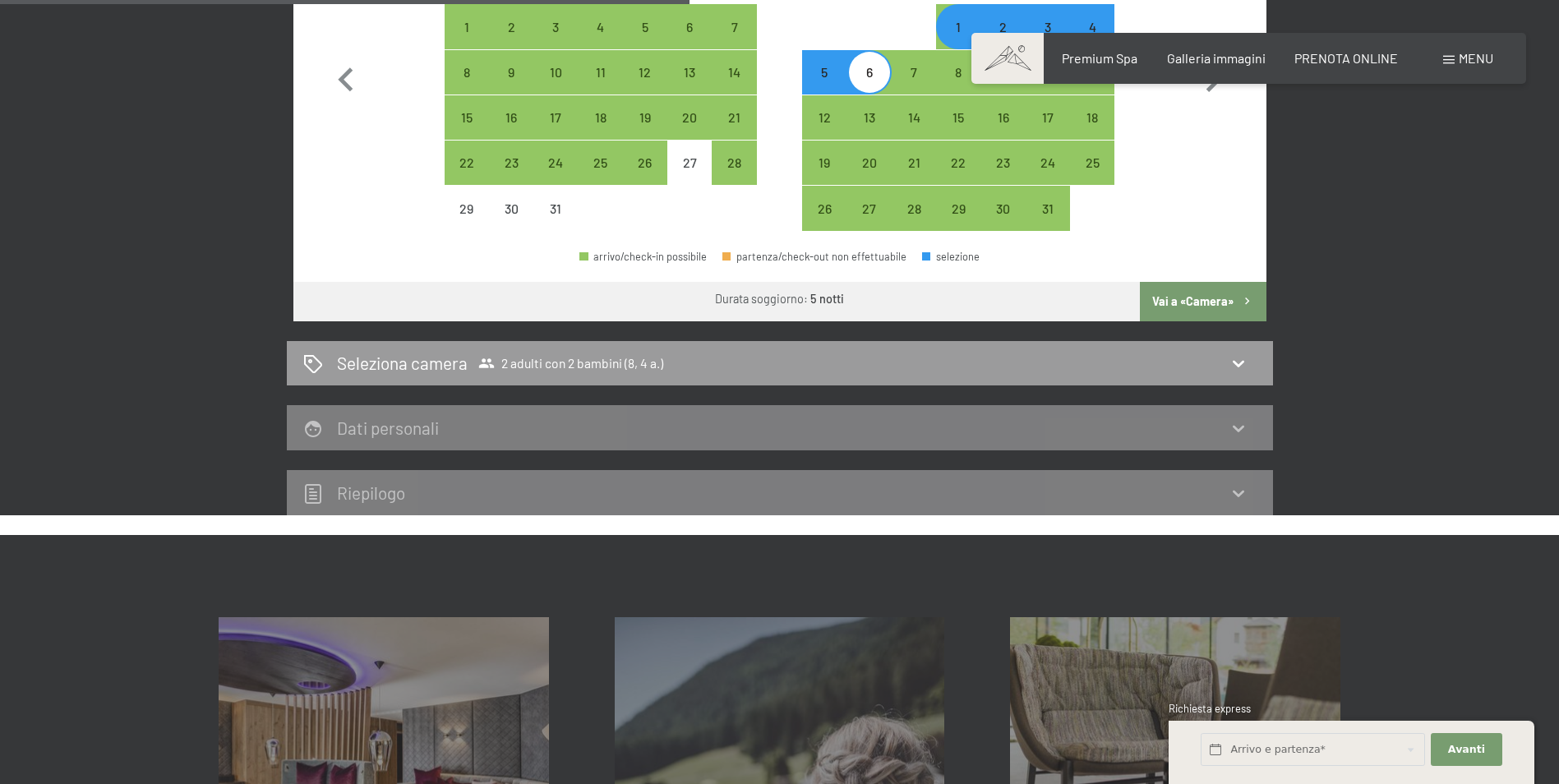
click at [1228, 302] on button "Vai a «Camera»" at bounding box center [1202, 302] width 126 height 40
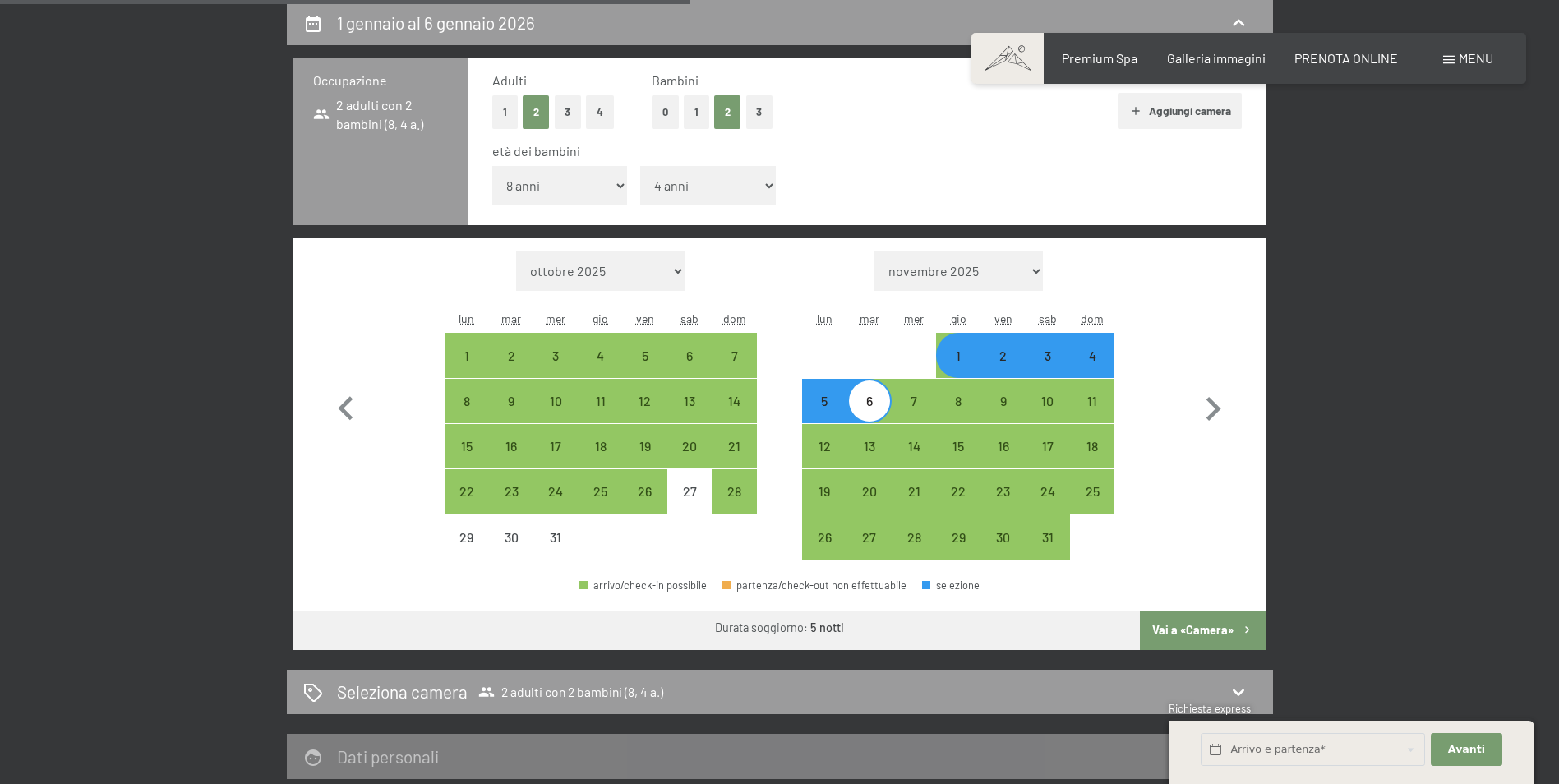
select select "[DATE]"
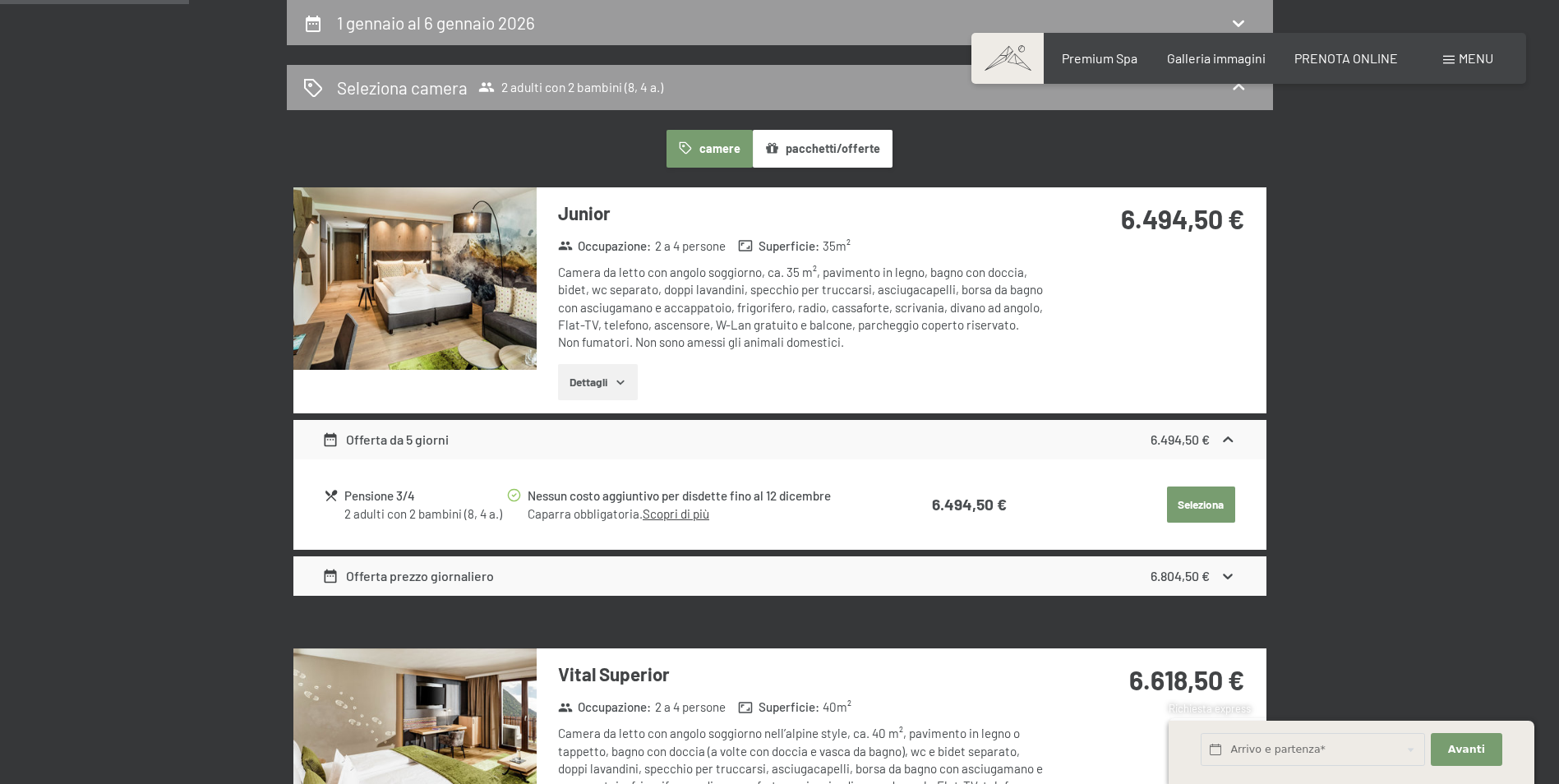
scroll to position [0, 0]
